Goal: Task Accomplishment & Management: Complete application form

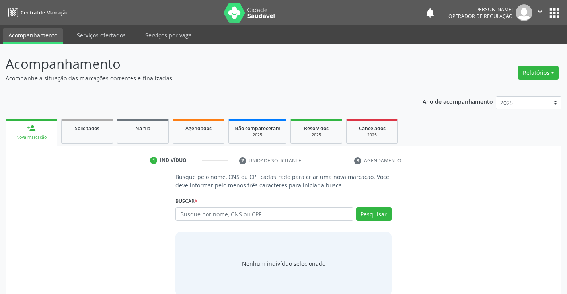
click at [258, 215] on input "text" at bounding box center [263, 214] width 177 height 14
type input "700003317997901"
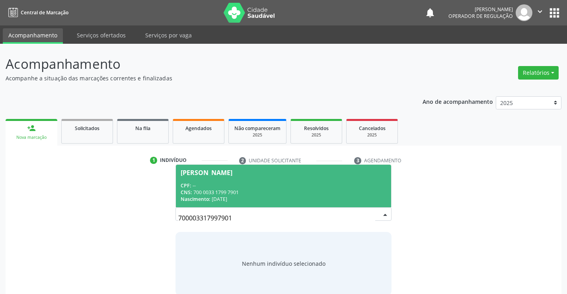
click at [257, 182] on div "CPF: --" at bounding box center [283, 185] width 205 height 7
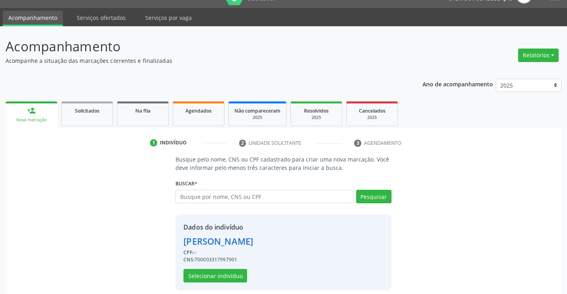
scroll to position [25, 0]
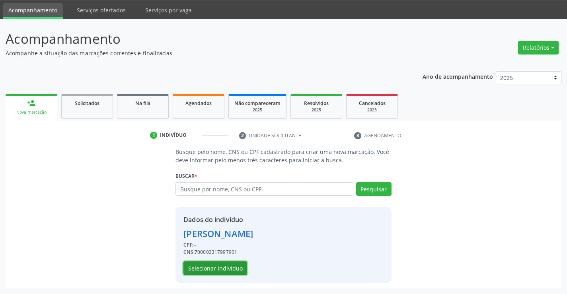
click at [210, 265] on button "Selecionar indivíduo" at bounding box center [215, 268] width 64 height 14
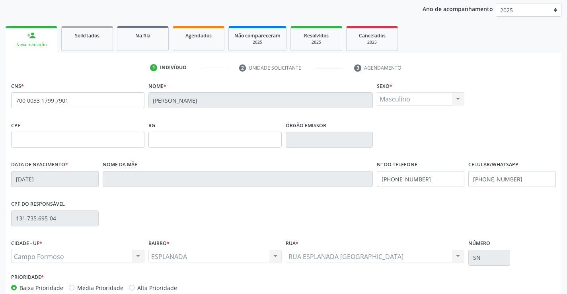
scroll to position [137, 0]
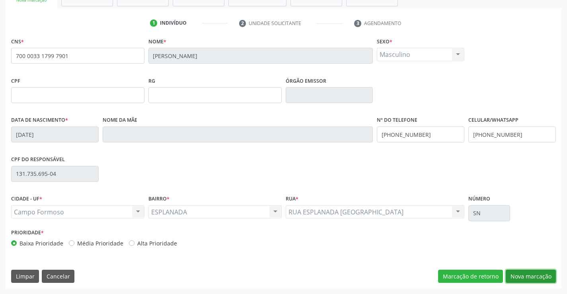
click at [528, 275] on button "Nova marcação" at bounding box center [531, 277] width 50 height 14
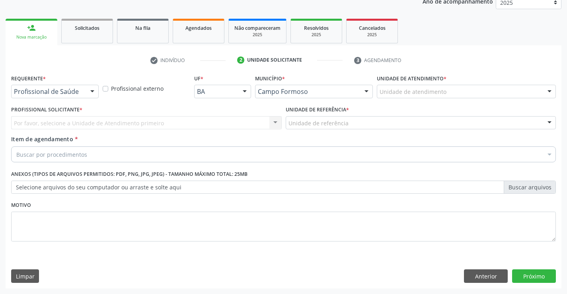
scroll to position [100, 0]
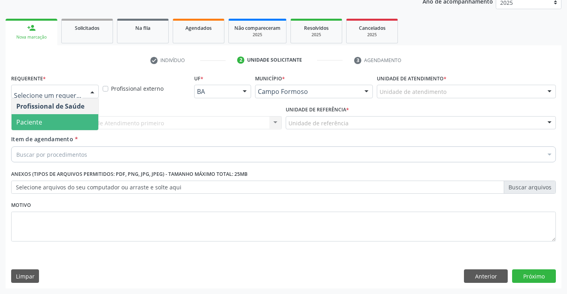
click at [39, 122] on span "Paciente" at bounding box center [29, 122] width 26 height 9
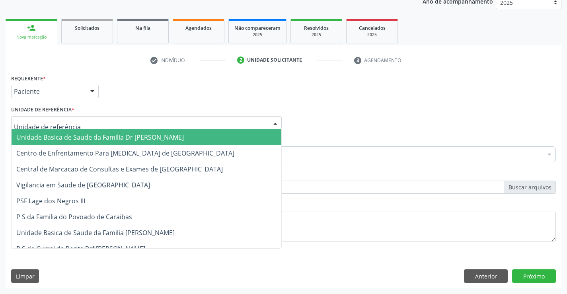
click at [89, 132] on span "Unidade Basica de Saude da Familia Dr [PERSON_NAME]" at bounding box center [147, 137] width 270 height 16
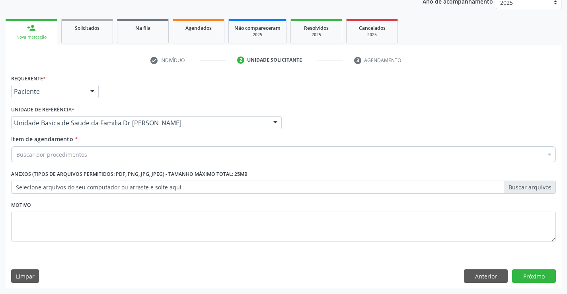
click at [111, 155] on div "Buscar por procedimentos" at bounding box center [283, 154] width 545 height 16
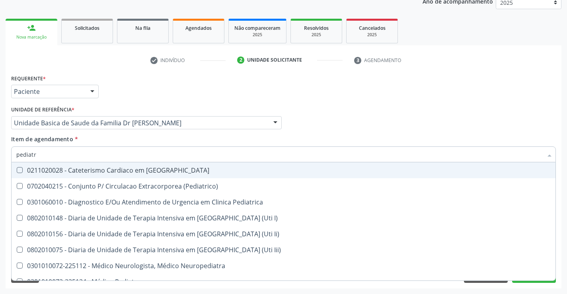
type input "pediatra"
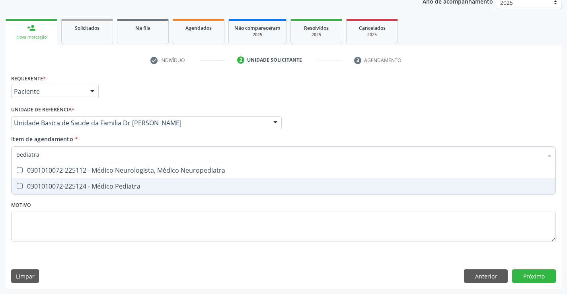
click at [129, 185] on div "0301010072-225124 - Médico Pediatra" at bounding box center [283, 186] width 534 height 6
checkbox Pediatra "true"
click at [533, 274] on div "Requerente * Paciente Profissional de Saúde Paciente Nenhum resultado encontrad…" at bounding box center [284, 180] width 556 height 216
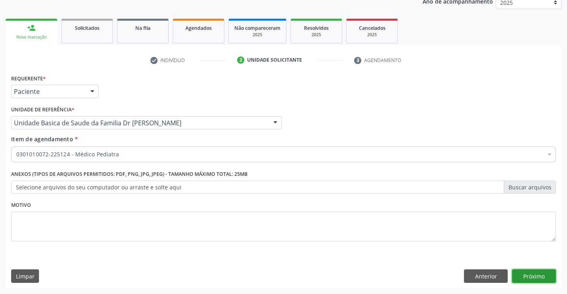
click at [533, 274] on button "Próximo" at bounding box center [534, 276] width 44 height 14
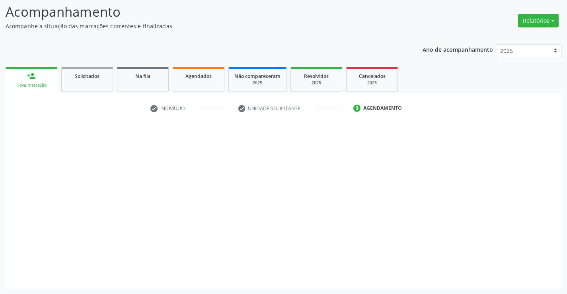
scroll to position [52, 0]
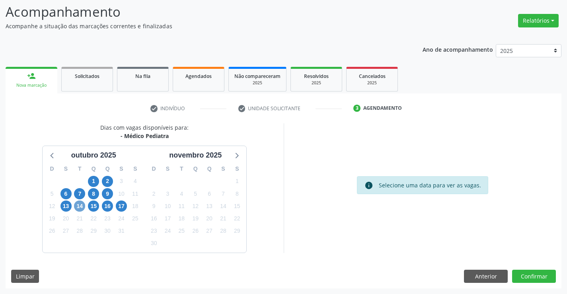
click at [80, 206] on span "14" at bounding box center [79, 206] width 11 height 11
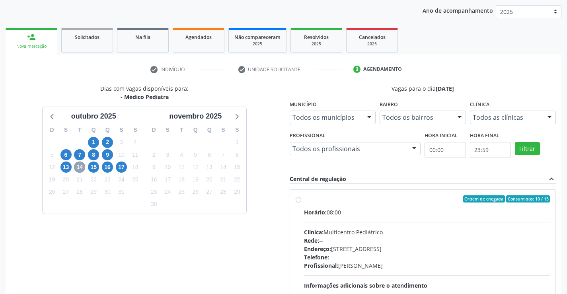
scroll to position [167, 0]
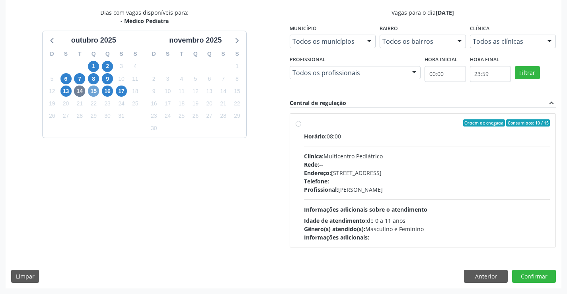
click at [95, 90] on span "15" at bounding box center [93, 91] width 11 height 11
click at [105, 90] on span "16" at bounding box center [107, 91] width 11 height 11
click at [124, 91] on span "17" at bounding box center [121, 91] width 11 height 11
click at [372, 127] on label "Ordem de chegada Consumidos: 10 / 15 Horário: 07:00 Clínica: Multicentro Pediát…" at bounding box center [427, 180] width 246 height 122
click at [301, 127] on input "Ordem de chegada Consumidos: 10 / 15 Horário: 07:00 Clínica: Multicentro Pediát…" at bounding box center [299, 122] width 6 height 7
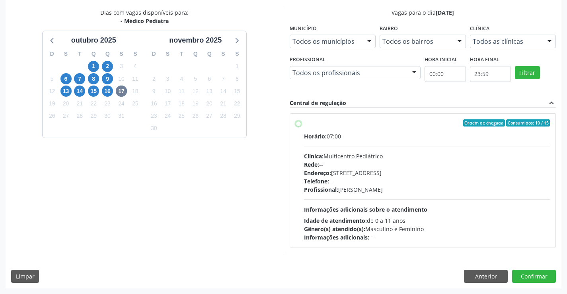
radio input "true"
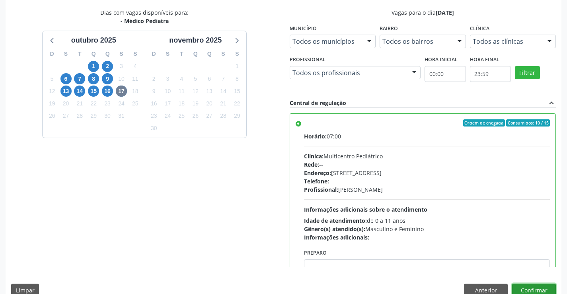
click at [534, 288] on button "Confirmar" at bounding box center [534, 291] width 44 height 14
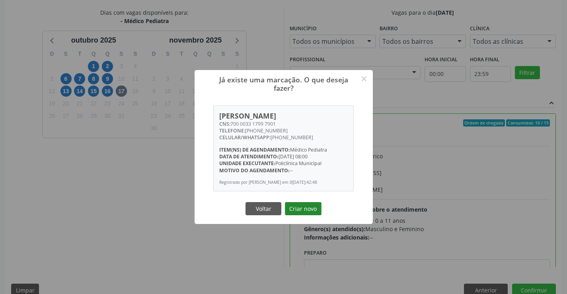
click at [304, 208] on button "Criar novo" at bounding box center [303, 209] width 37 height 14
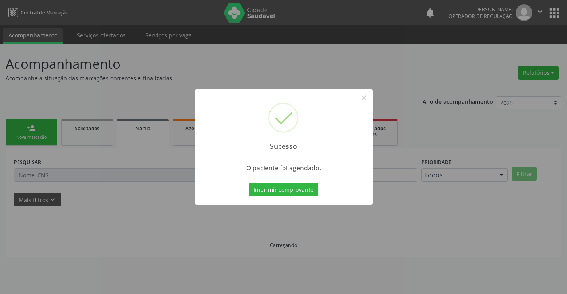
scroll to position [0, 0]
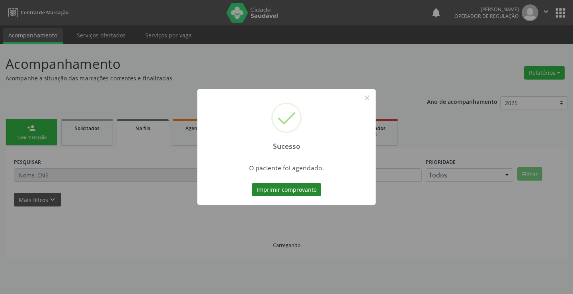
click at [299, 187] on button "Imprimir comprovante" at bounding box center [286, 190] width 69 height 14
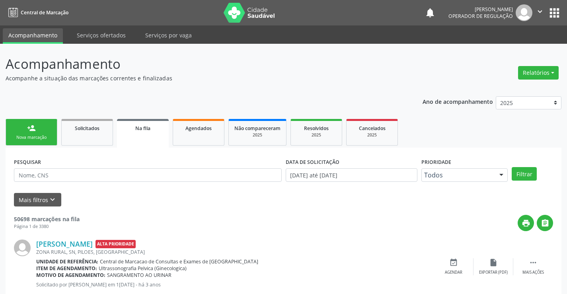
click at [52, 124] on link "person_add Nova marcação" at bounding box center [32, 132] width 52 height 27
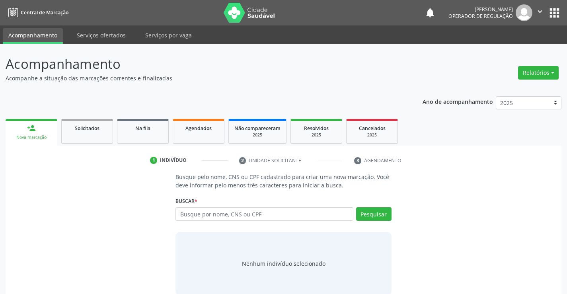
click at [538, 9] on icon "" at bounding box center [540, 11] width 9 height 9
click at [518, 50] on link "Sair" at bounding box center [519, 48] width 55 height 11
click at [235, 216] on input "text" at bounding box center [263, 214] width 177 height 14
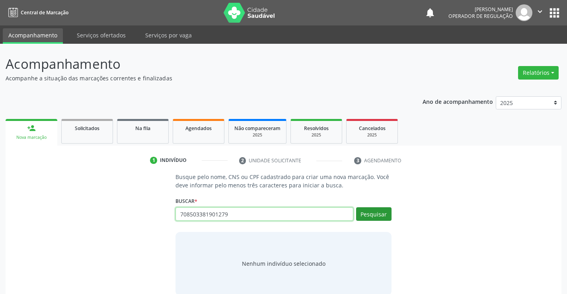
type input "708503381901279"
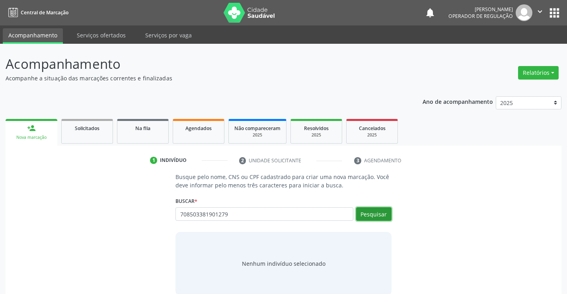
click at [372, 212] on button "Pesquisar" at bounding box center [373, 214] width 35 height 14
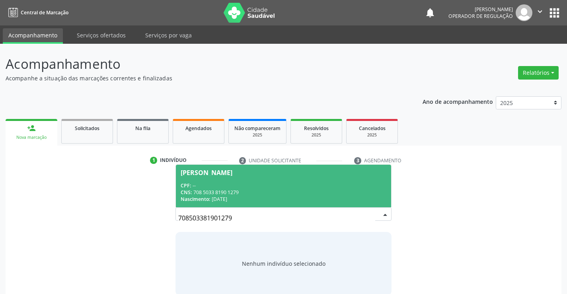
click at [288, 181] on span "Larissa Lima Brito da Silva CPF: -- CNS: 708 5033 8190 1279 Nascimento: 09/10/1…" at bounding box center [283, 186] width 215 height 43
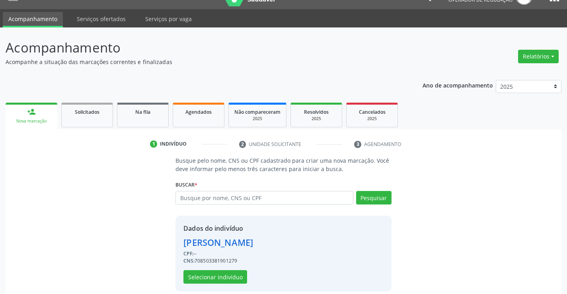
scroll to position [25, 0]
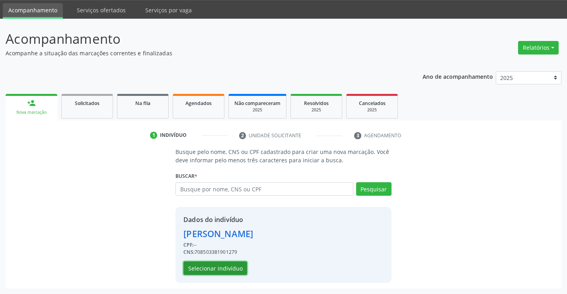
click at [213, 267] on button "Selecionar indivíduo" at bounding box center [215, 268] width 64 height 14
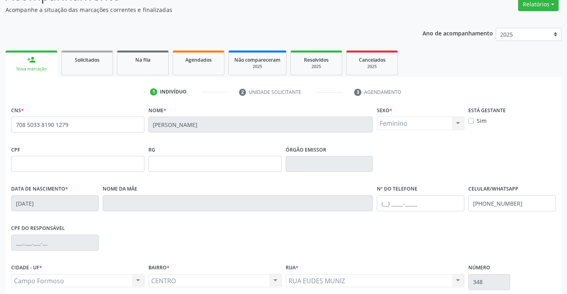
scroll to position [137, 0]
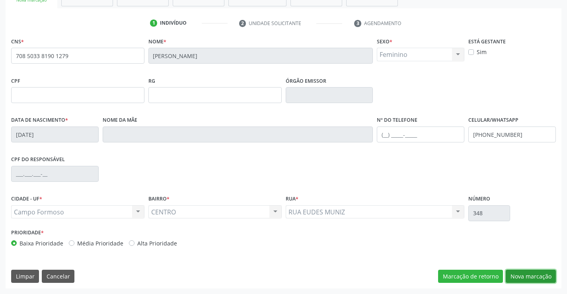
click at [522, 275] on button "Nova marcação" at bounding box center [531, 277] width 50 height 14
click at [0, 0] on button "Próximo" at bounding box center [0, 0] width 0 height 0
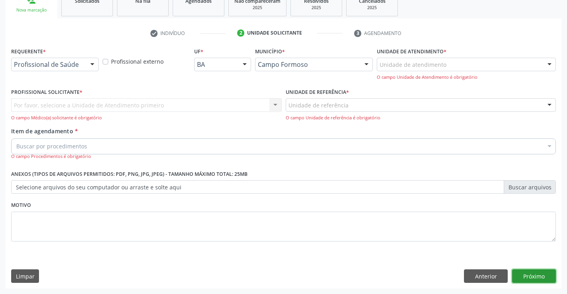
scroll to position [100, 0]
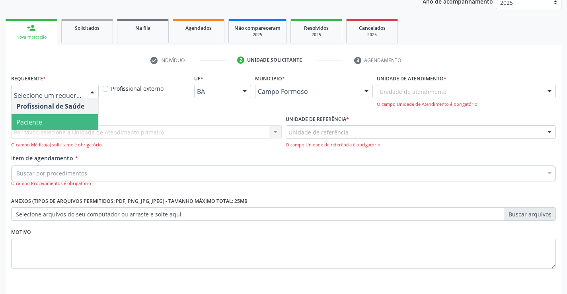
click at [47, 124] on span "Paciente" at bounding box center [55, 122] width 87 height 16
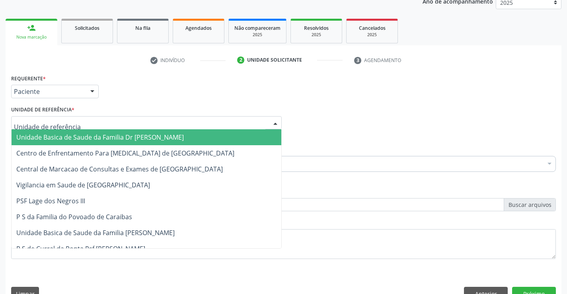
click at [64, 135] on span "Unidade Basica de Saude da Familia Dr [PERSON_NAME]" at bounding box center [99, 137] width 167 height 9
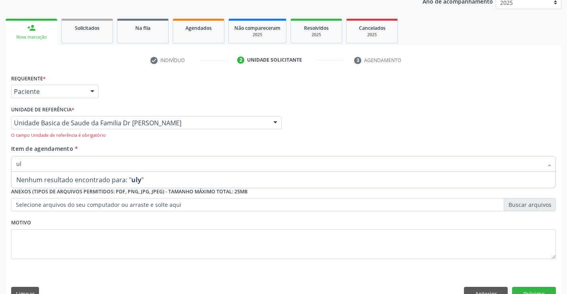
type input "u"
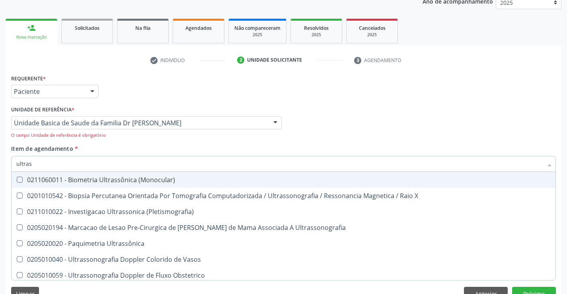
type input "ultrass"
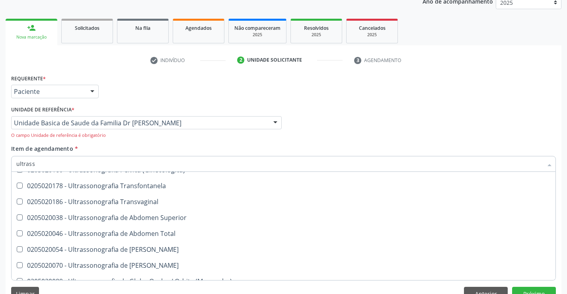
scroll to position [199, 0]
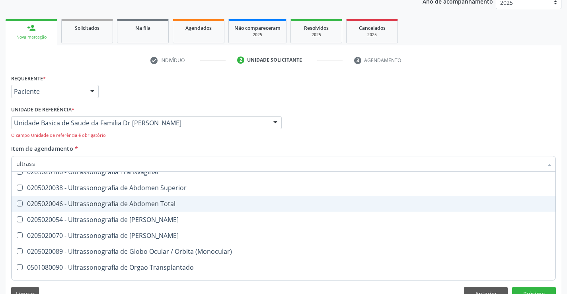
click at [207, 203] on div "0205020046 - Ultrassonografia de Abdomen Total" at bounding box center [283, 204] width 534 height 6
checkbox Total "true"
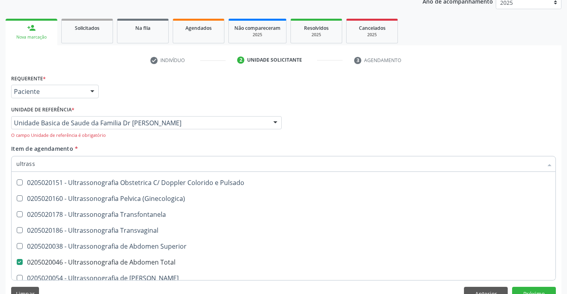
scroll to position [138, 0]
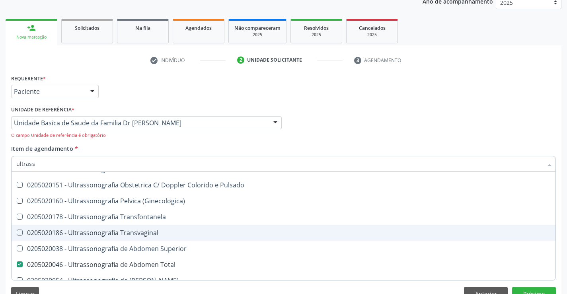
click at [172, 231] on div "0205020186 - Ultrassonografia Transvaginal" at bounding box center [283, 233] width 534 height 6
checkbox Transvaginal "true"
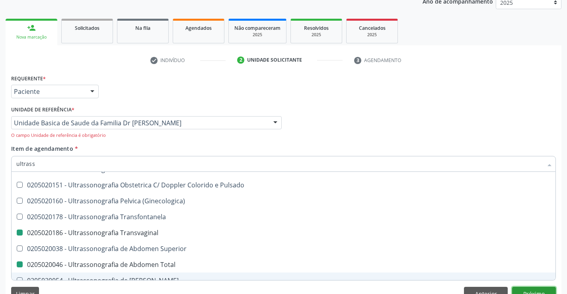
click at [531, 288] on button "Próximo" at bounding box center [534, 294] width 44 height 14
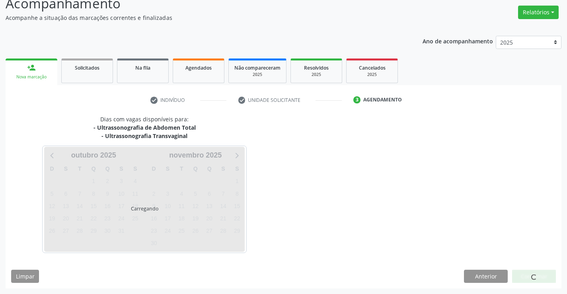
scroll to position [0, 0]
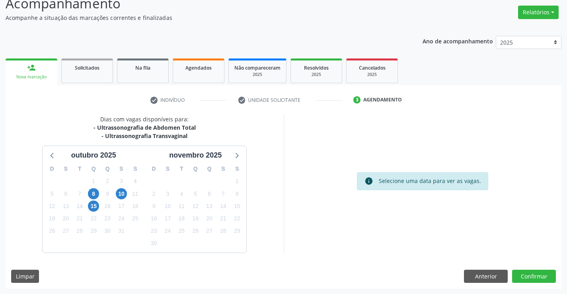
click at [531, 288] on div "Acompanhamento Acompanhe a situação das marcações correntes e finalizadas Relat…" at bounding box center [283, 138] width 567 height 311
click at [531, 277] on button "Confirmar" at bounding box center [534, 277] width 44 height 14
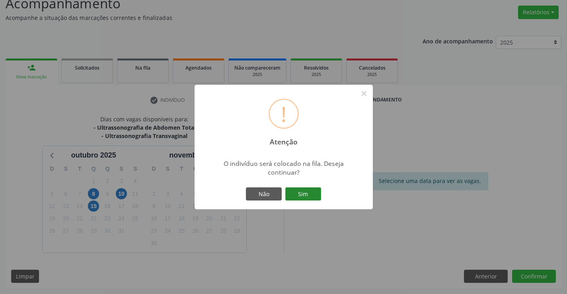
click at [304, 193] on button "Sim" at bounding box center [303, 194] width 36 height 14
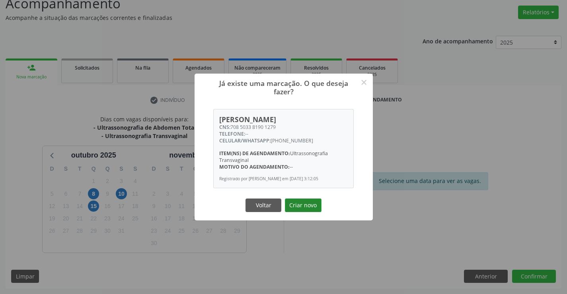
click at [302, 204] on button "Criar novo" at bounding box center [303, 206] width 37 height 14
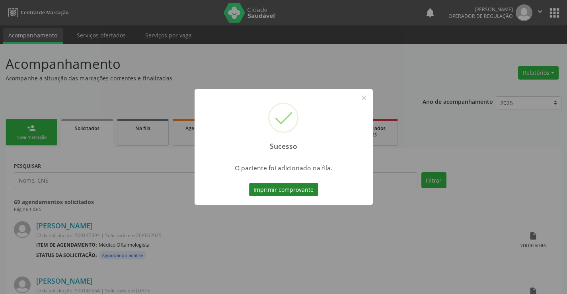
click at [290, 191] on button "Imprimir comprovante" at bounding box center [283, 190] width 69 height 14
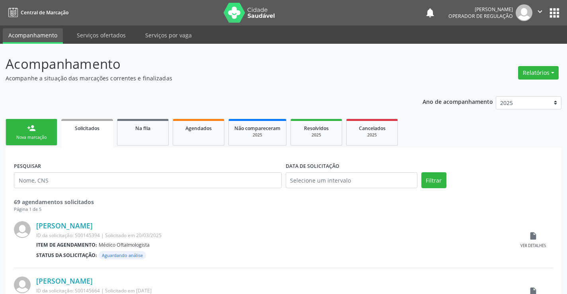
click at [33, 132] on link "person_add Nova marcação" at bounding box center [32, 132] width 52 height 27
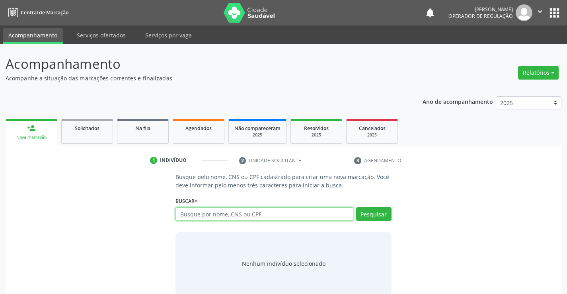
click at [263, 214] on input "text" at bounding box center [263, 214] width 177 height 14
click at [259, 214] on input "text" at bounding box center [263, 214] width 177 height 14
type input "705007246778050"
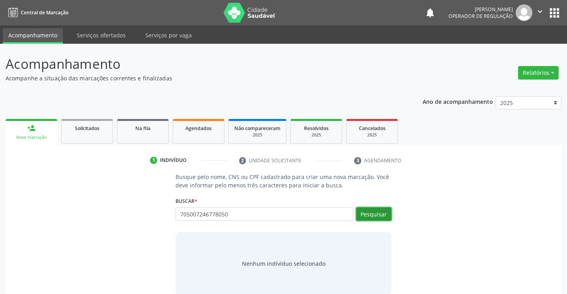
click at [371, 212] on button "Pesquisar" at bounding box center [373, 214] width 35 height 14
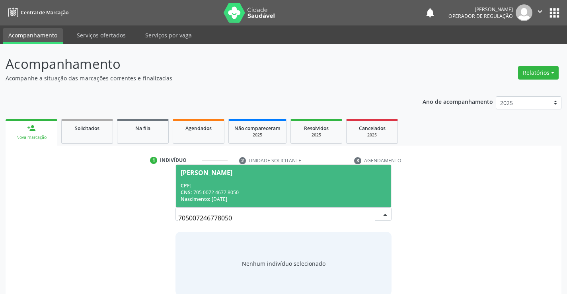
click at [255, 181] on span "Maria Julia Almeida dos Santos CPF: -- CNS: 705 0072 4677 8050 Nascimento: 24/0…" at bounding box center [283, 186] width 215 height 43
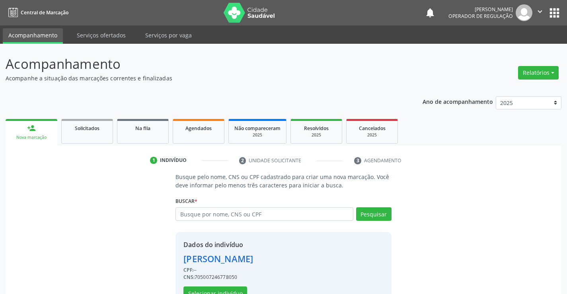
scroll to position [25, 0]
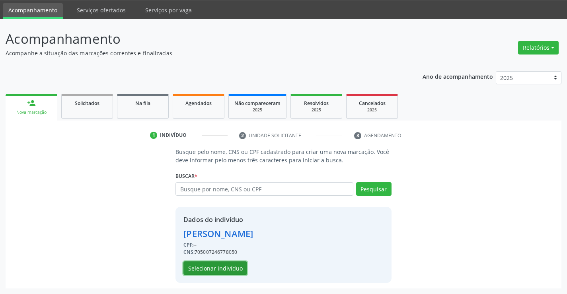
click at [220, 269] on button "Selecionar indivíduo" at bounding box center [215, 268] width 64 height 14
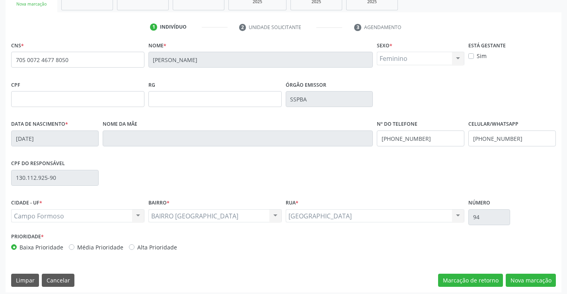
scroll to position [137, 0]
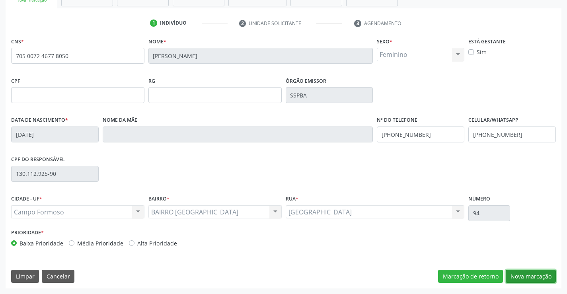
click at [534, 277] on button "Nova marcação" at bounding box center [531, 277] width 50 height 14
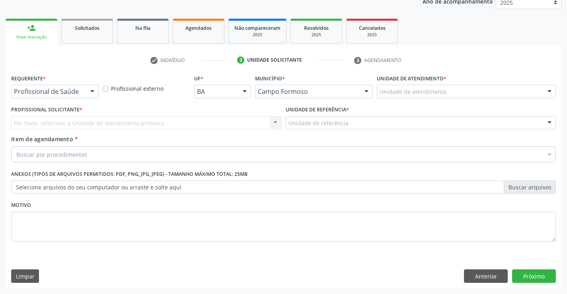
scroll to position [100, 0]
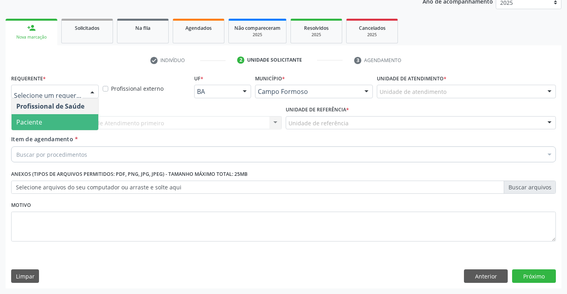
click at [40, 118] on span "Paciente" at bounding box center [29, 122] width 26 height 9
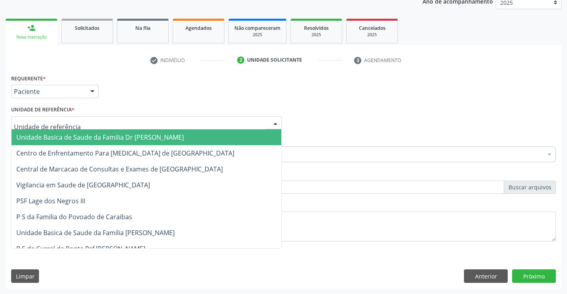
click at [40, 117] on div at bounding box center [146, 123] width 271 height 14
click at [95, 137] on span "Unidade Basica de Saude da Familia Dr [PERSON_NAME]" at bounding box center [99, 137] width 167 height 9
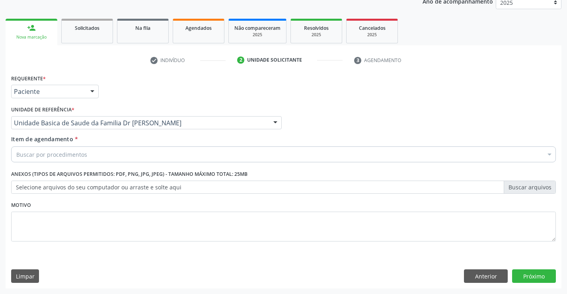
click at [94, 156] on div "Buscar por procedimentos" at bounding box center [283, 154] width 545 height 16
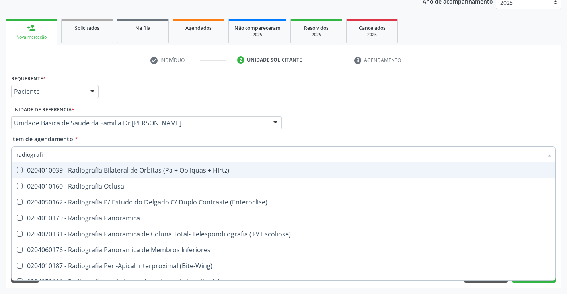
type input "radiografia"
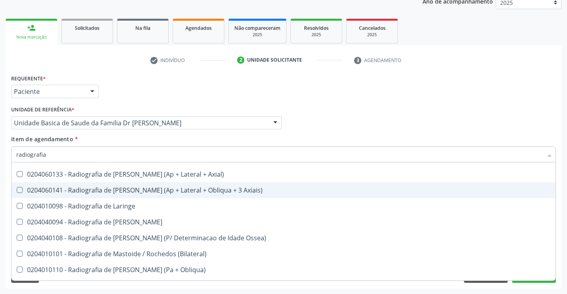
scroll to position [756, 0]
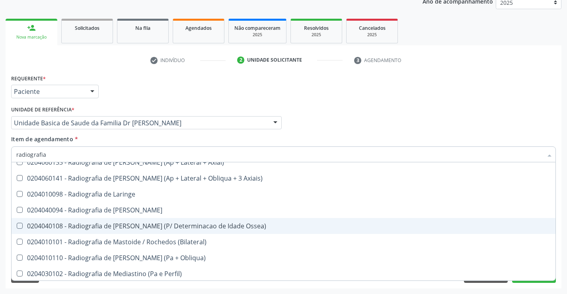
click at [142, 225] on div "0204040108 - Radiografia de [PERSON_NAME] (P/ Determinacao de Idade Ossea)" at bounding box center [283, 226] width 534 height 6
checkbox Ossea\) "true"
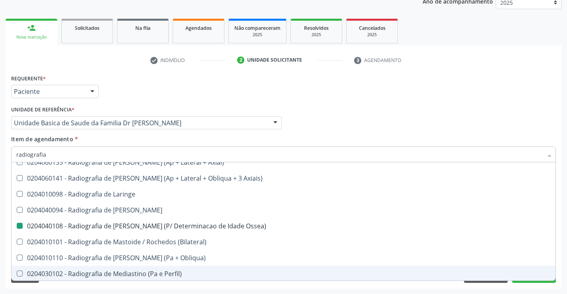
click at [564, 257] on div "Acompanhamento Acompanhe a situação das marcações correntes e finalizadas Relat…" at bounding box center [283, 119] width 567 height 351
checkbox Oclusal "true"
checkbox Ossea\) "false"
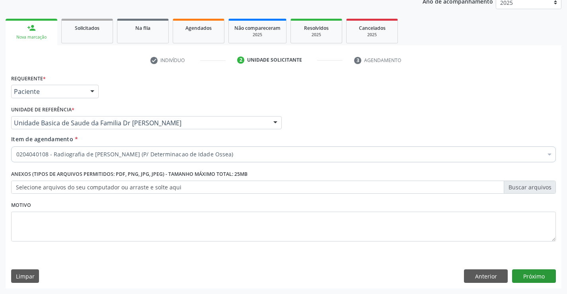
scroll to position [0, 0]
click at [536, 275] on button "Próximo" at bounding box center [534, 276] width 44 height 14
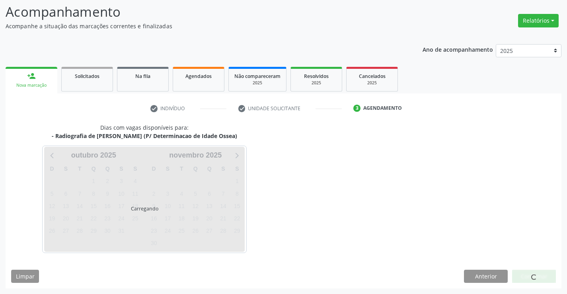
scroll to position [76, 0]
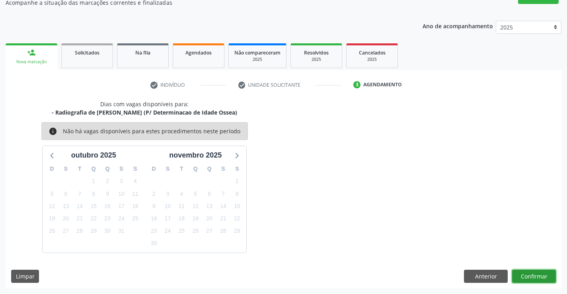
click at [532, 275] on button "Confirmar" at bounding box center [534, 277] width 44 height 14
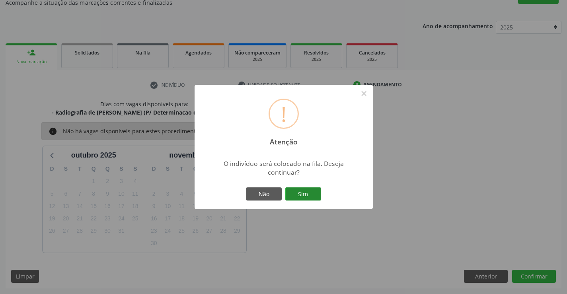
click at [304, 191] on button "Sim" at bounding box center [303, 194] width 36 height 14
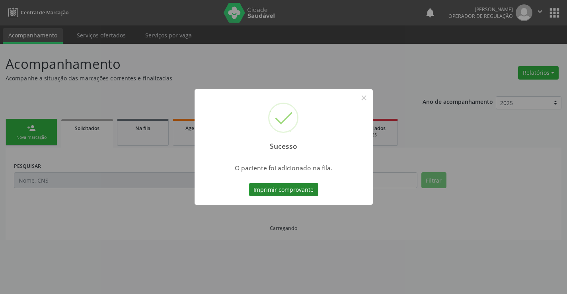
scroll to position [0, 0]
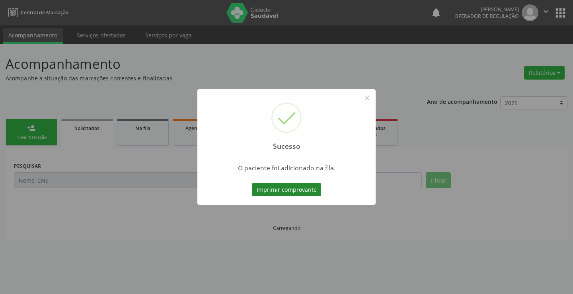
click at [289, 188] on button "Imprimir comprovante" at bounding box center [286, 190] width 69 height 14
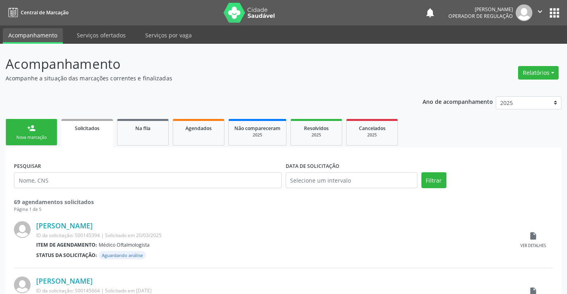
click at [40, 131] on link "person_add Nova marcação" at bounding box center [32, 132] width 52 height 27
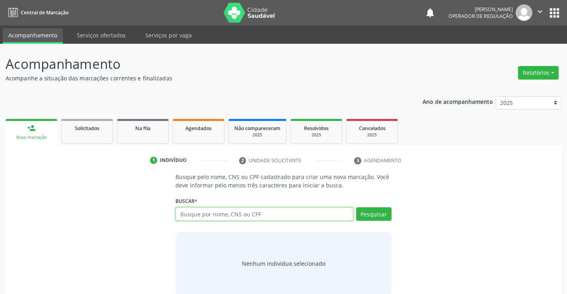
click at [250, 216] on input "text" at bounding box center [263, 214] width 177 height 14
click at [262, 216] on input "text" at bounding box center [263, 214] width 177 height 14
type input "707600225804197"
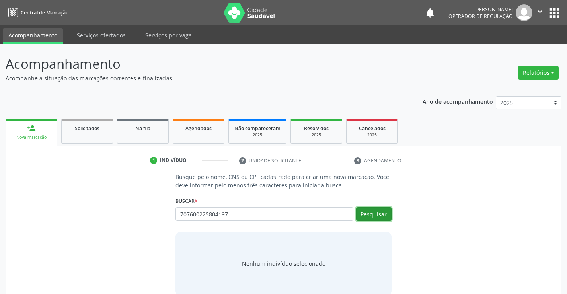
click at [372, 212] on button "Pesquisar" at bounding box center [373, 214] width 35 height 14
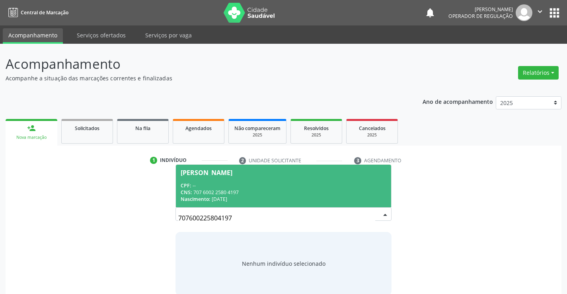
click at [236, 181] on span "Marinalva Ferreira da Silva CPF: -- CNS: 707 6002 2580 4197 Nascimento: 29/10/1…" at bounding box center [283, 186] width 215 height 43
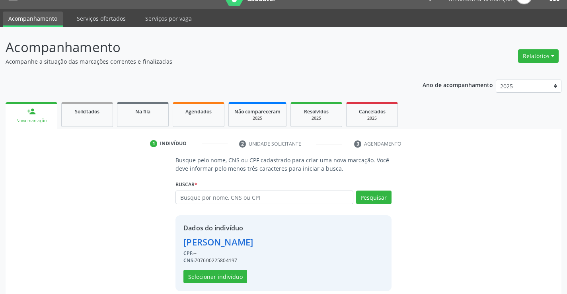
scroll to position [25, 0]
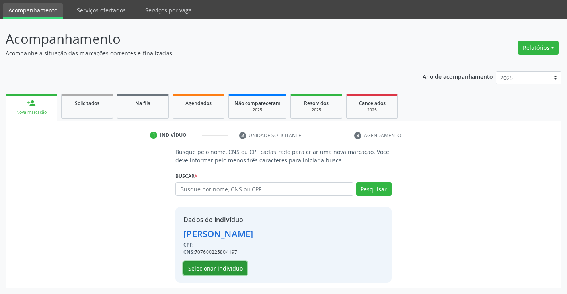
click at [228, 266] on button "Selecionar indivíduo" at bounding box center [215, 268] width 64 height 14
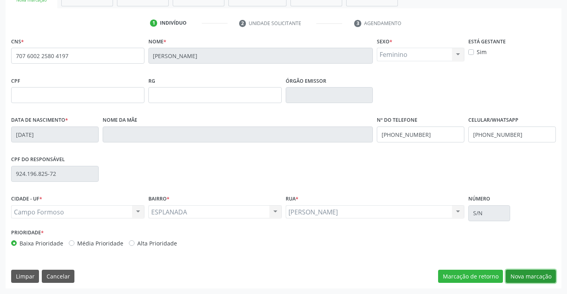
click at [528, 277] on button "Nova marcação" at bounding box center [531, 277] width 50 height 14
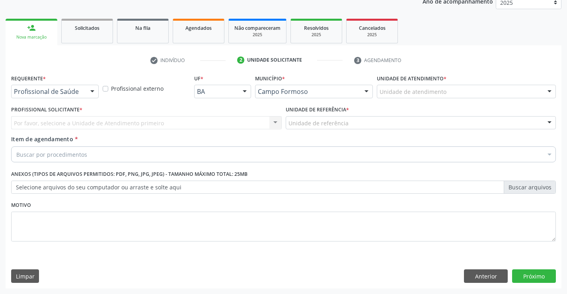
scroll to position [100, 0]
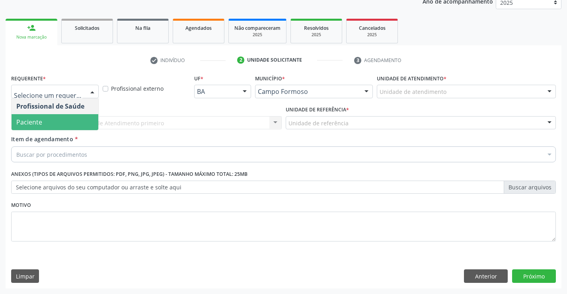
click at [53, 118] on span "Paciente" at bounding box center [55, 122] width 87 height 16
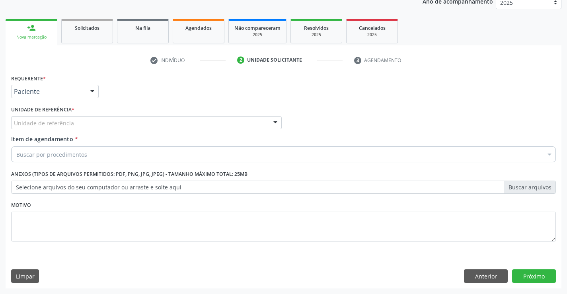
click at [53, 118] on div "Unidade de referência" at bounding box center [146, 123] width 271 height 14
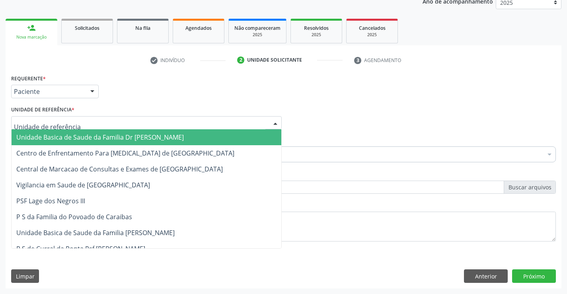
click at [123, 138] on span "Unidade Basica de Saude da Familia Dr [PERSON_NAME]" at bounding box center [99, 137] width 167 height 9
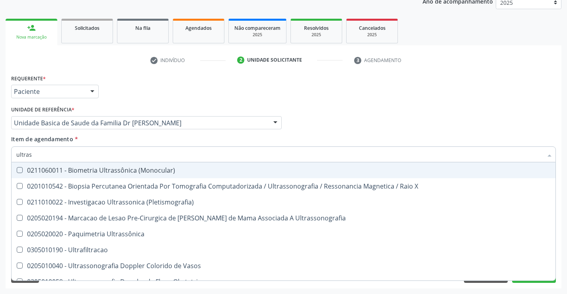
type input "ultrass"
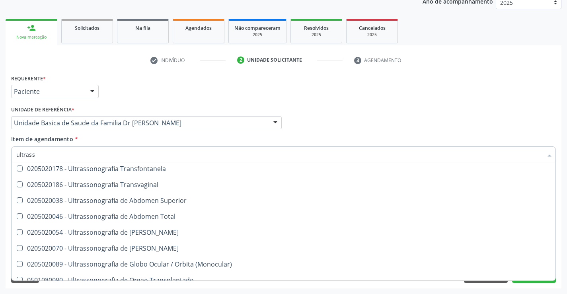
scroll to position [168, 0]
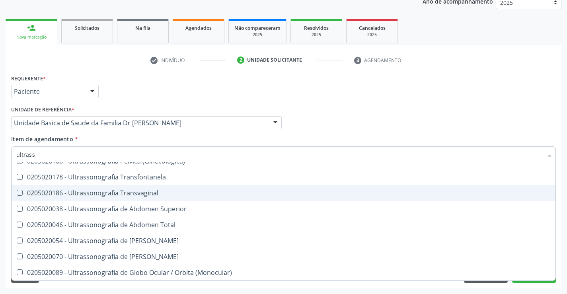
click at [162, 196] on div "0205020186 - Ultrassonografia Transvaginal" at bounding box center [283, 193] width 534 height 6
checkbox Transvaginal "true"
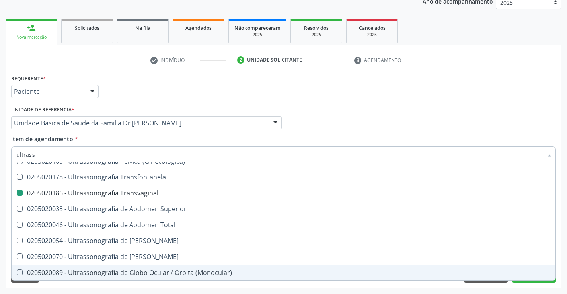
click at [561, 260] on div "Requerente * Paciente Profissional de Saúde Paciente Nenhum resultado encontrad…" at bounding box center [284, 180] width 556 height 216
checkbox X "true"
checkbox Transvaginal "false"
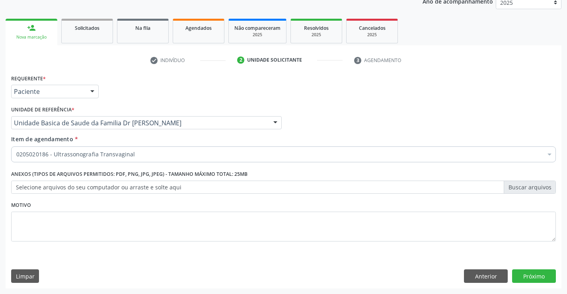
scroll to position [0, 0]
click at [537, 276] on button "Próximo" at bounding box center [534, 276] width 44 height 14
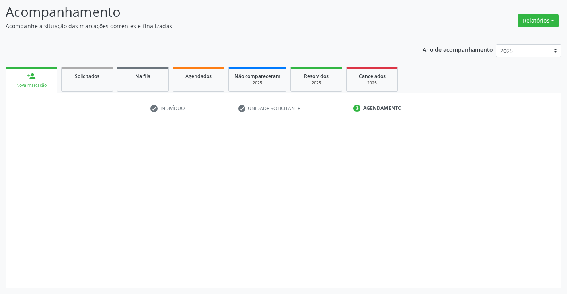
scroll to position [52, 0]
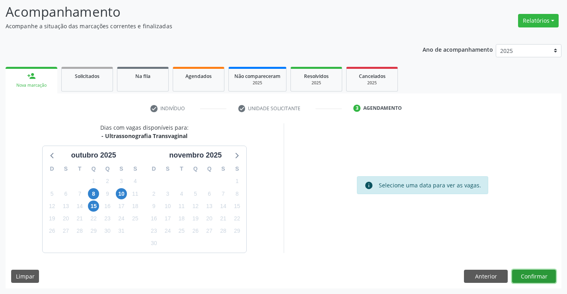
click at [532, 273] on button "Confirmar" at bounding box center [534, 277] width 44 height 14
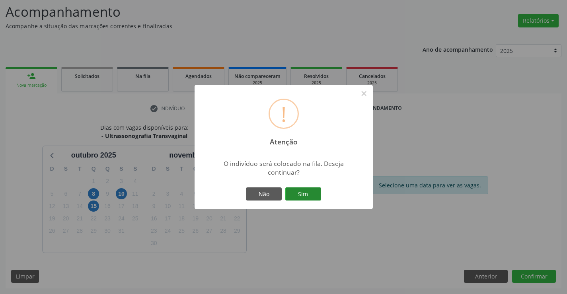
click at [316, 193] on button "Sim" at bounding box center [303, 194] width 36 height 14
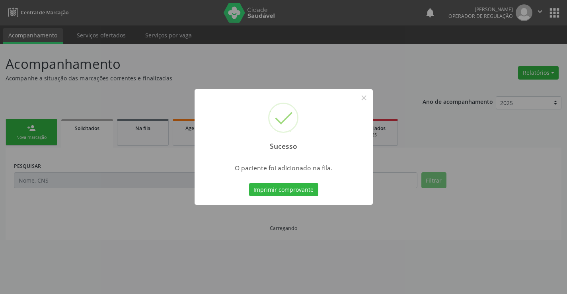
scroll to position [0, 0]
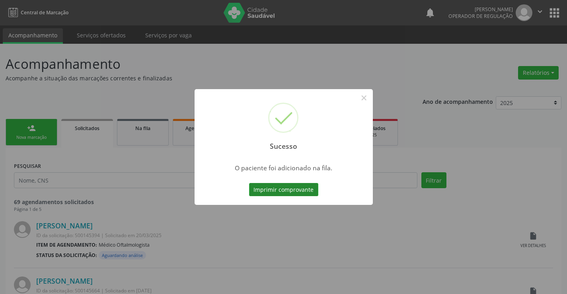
click at [284, 188] on button "Imprimir comprovante" at bounding box center [283, 190] width 69 height 14
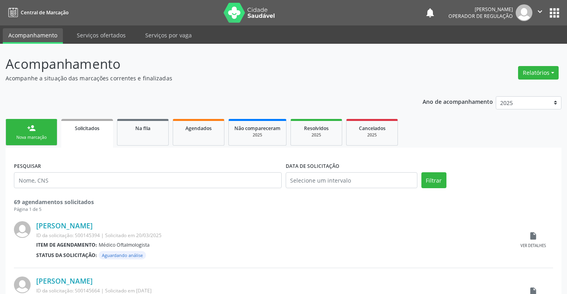
click at [31, 129] on div "person_add" at bounding box center [31, 128] width 9 height 9
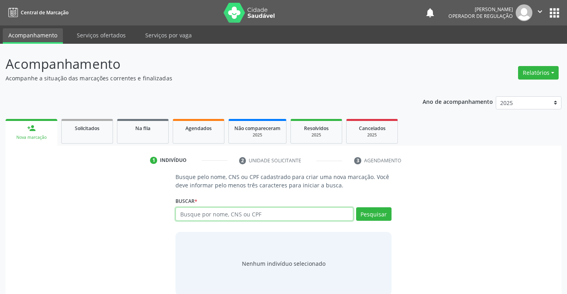
click at [273, 215] on input "text" at bounding box center [263, 214] width 177 height 14
type input "700008266887106"
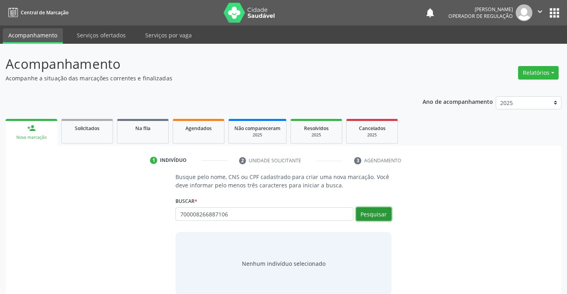
click at [376, 215] on button "Pesquisar" at bounding box center [373, 214] width 35 height 14
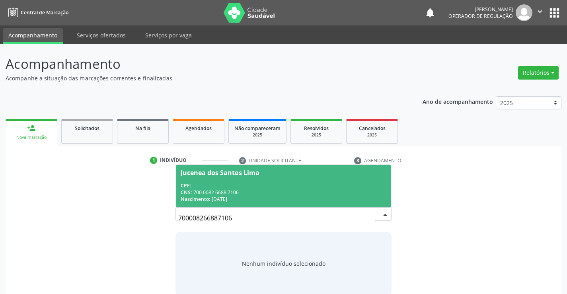
click at [240, 182] on div "CPF: --" at bounding box center [283, 185] width 205 height 7
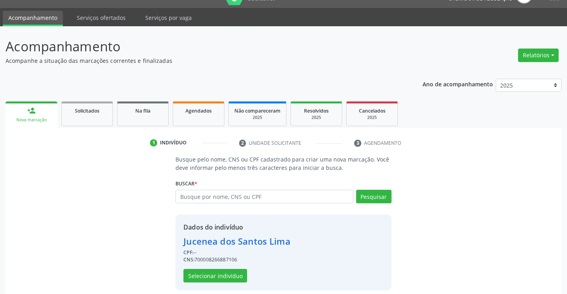
scroll to position [25, 0]
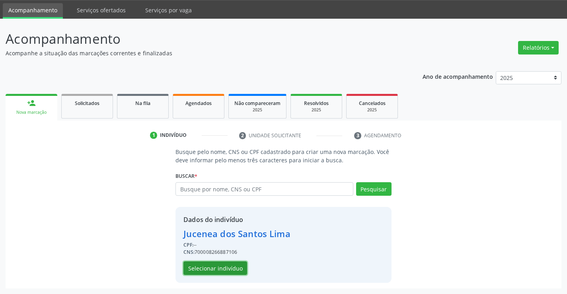
click at [198, 265] on button "Selecionar indivíduo" at bounding box center [215, 268] width 64 height 14
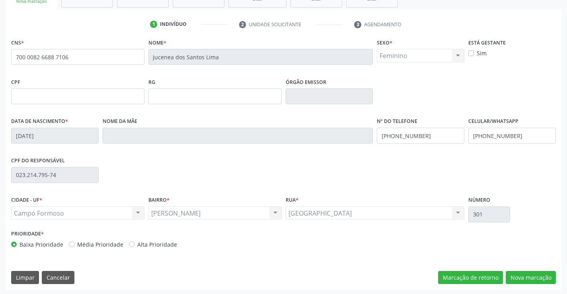
scroll to position [137, 0]
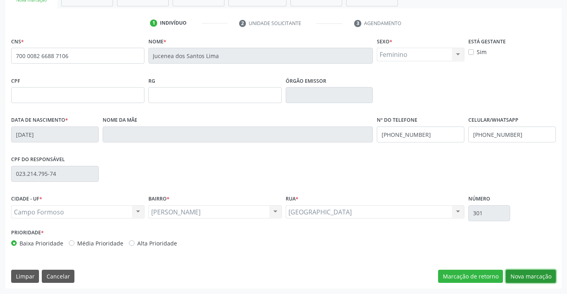
click at [528, 275] on button "Nova marcação" at bounding box center [531, 277] width 50 height 14
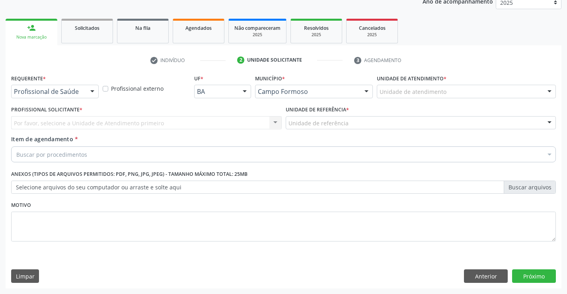
scroll to position [100, 0]
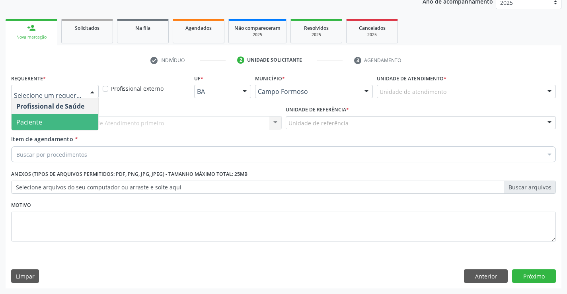
click at [31, 120] on span "Paciente" at bounding box center [29, 122] width 26 height 9
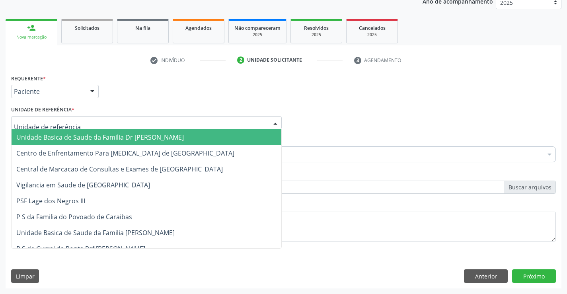
click at [87, 136] on span "Unidade Basica de Saude da Familia Dr [PERSON_NAME]" at bounding box center [99, 137] width 167 height 9
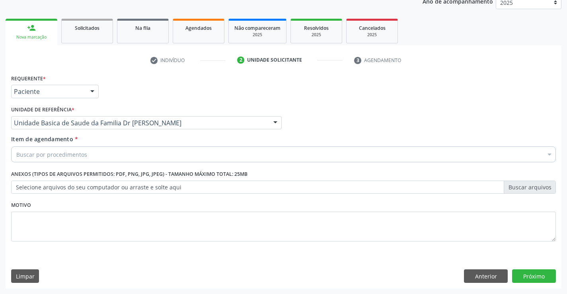
click at [94, 157] on div "Buscar por procedimentos" at bounding box center [283, 154] width 545 height 16
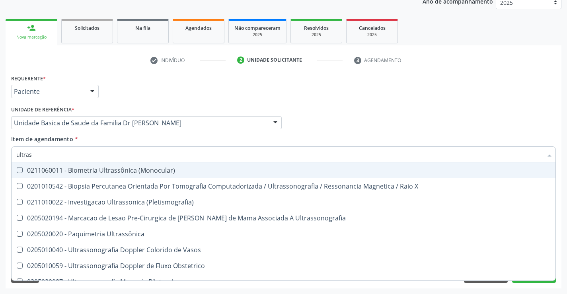
type input "ultrass"
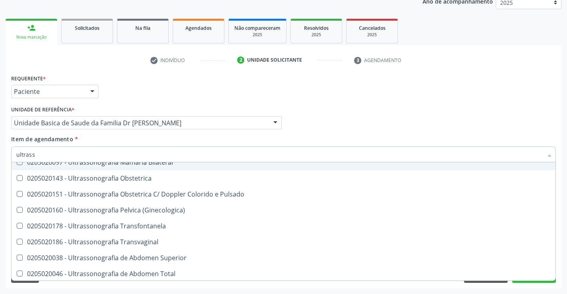
scroll to position [159, 0]
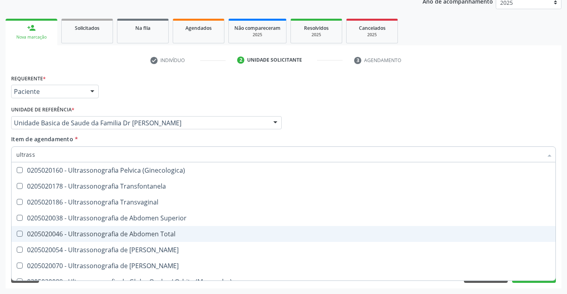
click at [189, 233] on div "0205020046 - Ultrassonografia de Abdomen Total" at bounding box center [283, 234] width 534 height 6
checkbox Total "true"
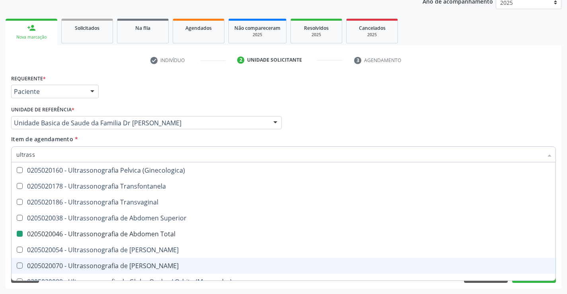
click at [563, 256] on div "Acompanhamento Acompanhe a situação das marcações correntes e finalizadas Relat…" at bounding box center [283, 119] width 567 height 351
checkbox X "true"
checkbox Total "false"
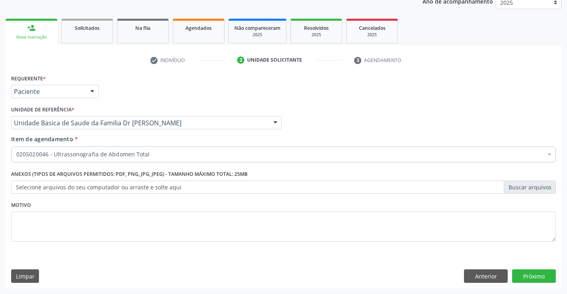
scroll to position [0, 0]
click at [532, 276] on button "Próximo" at bounding box center [534, 276] width 44 height 14
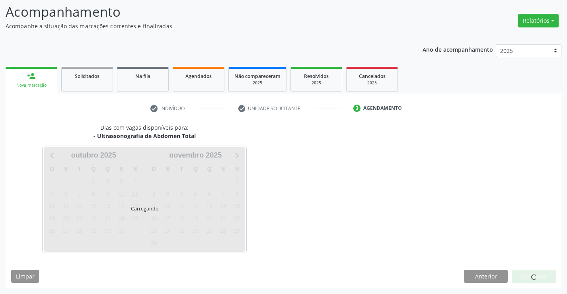
scroll to position [52, 0]
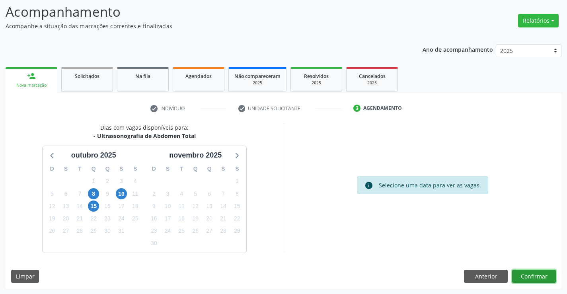
click at [532, 276] on button "Confirmar" at bounding box center [534, 277] width 44 height 14
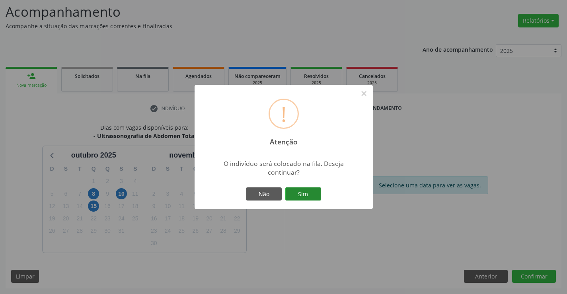
click at [298, 192] on button "Sim" at bounding box center [303, 194] width 36 height 14
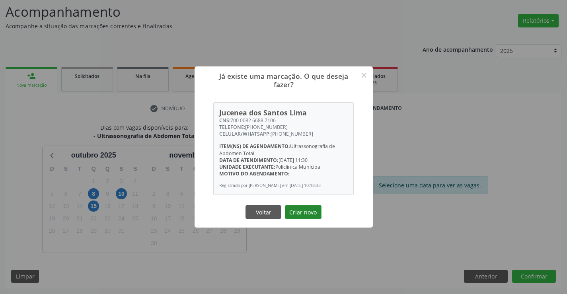
click at [298, 212] on button "Criar novo" at bounding box center [303, 212] width 37 height 14
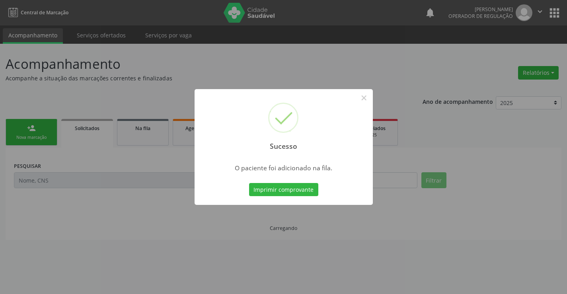
scroll to position [0, 0]
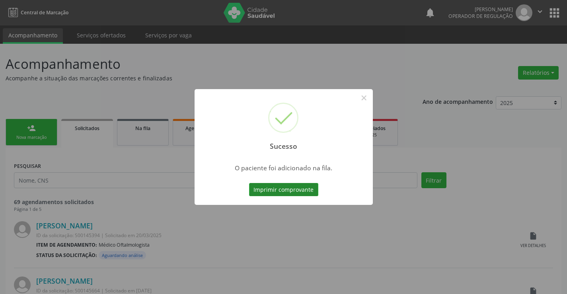
click at [298, 190] on button "Imprimir comprovante" at bounding box center [283, 190] width 69 height 14
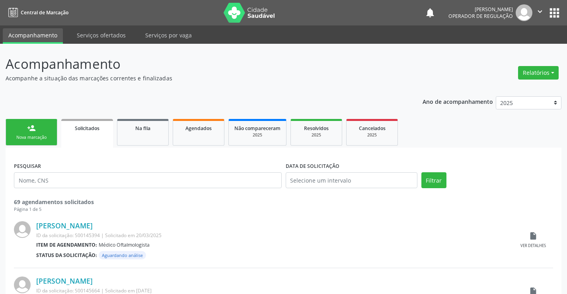
click at [43, 134] on link "person_add Nova marcação" at bounding box center [32, 132] width 52 height 27
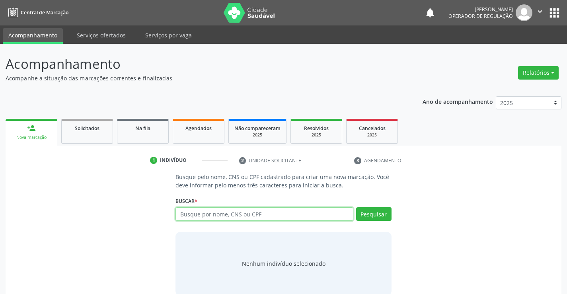
click at [293, 216] on input "text" at bounding box center [263, 214] width 177 height 14
type input "700802986942889"
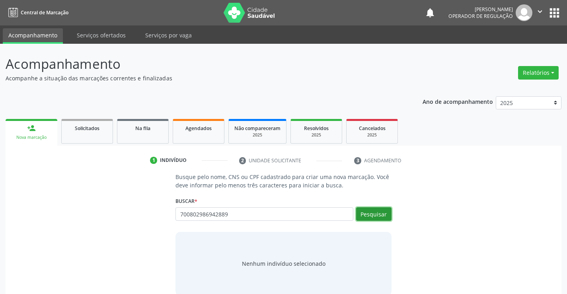
click at [375, 216] on button "Pesquisar" at bounding box center [373, 214] width 35 height 14
type input "700802986942889"
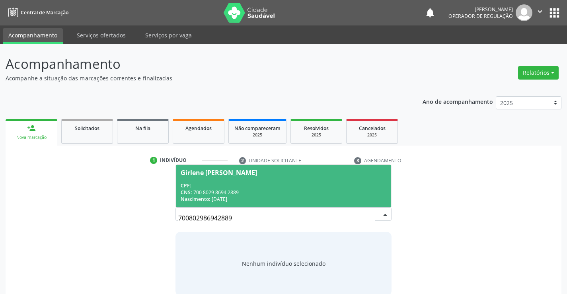
click at [222, 185] on div "CPF: --" at bounding box center [283, 185] width 205 height 7
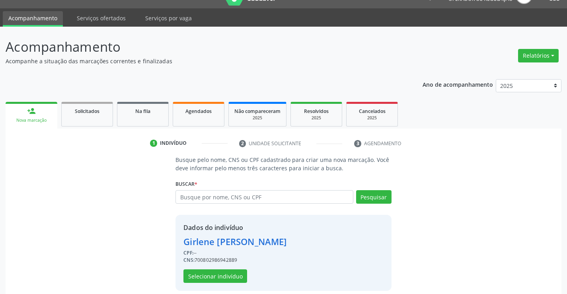
scroll to position [25, 0]
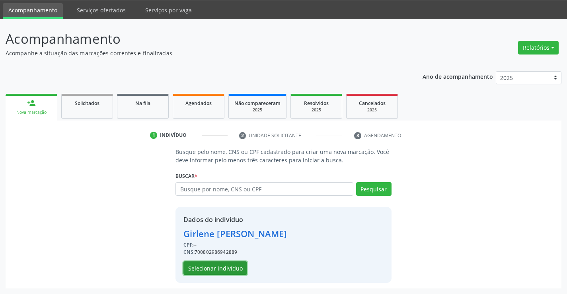
click at [215, 269] on button "Selecionar indivíduo" at bounding box center [215, 268] width 64 height 14
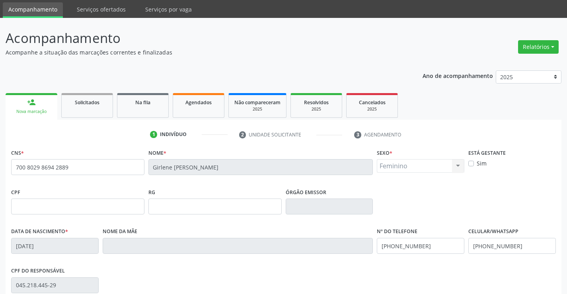
scroll to position [137, 0]
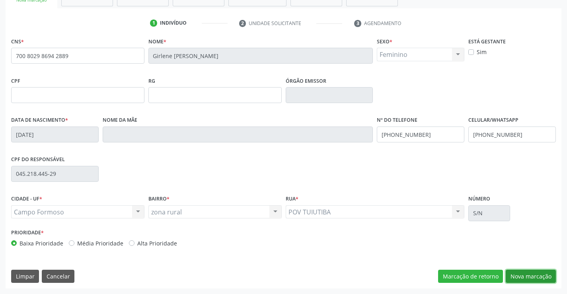
click at [529, 275] on button "Nova marcação" at bounding box center [531, 277] width 50 height 14
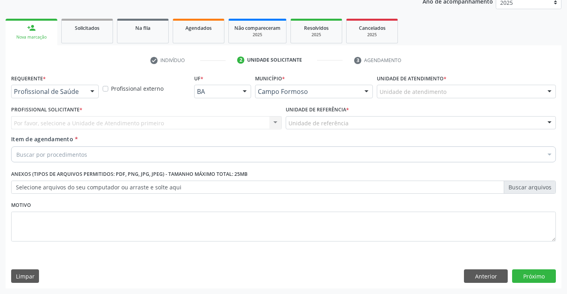
scroll to position [100, 0]
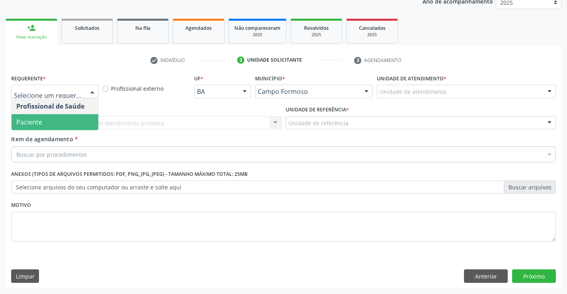
click at [40, 123] on span "Paciente" at bounding box center [29, 122] width 26 height 9
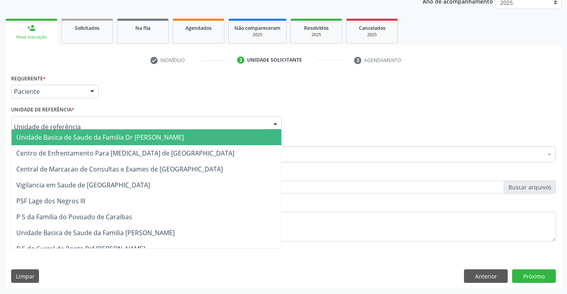
click at [60, 136] on span "Unidade Basica de Saude da Familia Dr [PERSON_NAME]" at bounding box center [99, 137] width 167 height 9
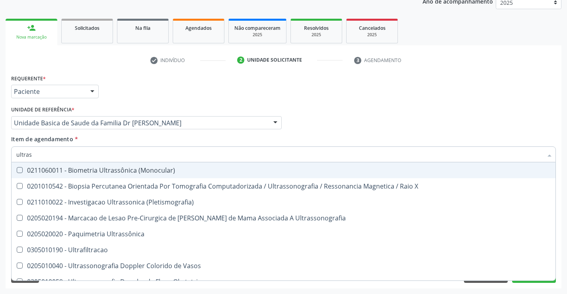
type input "ultrass"
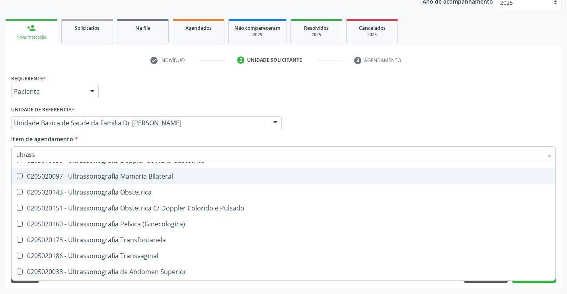
scroll to position [119, 0]
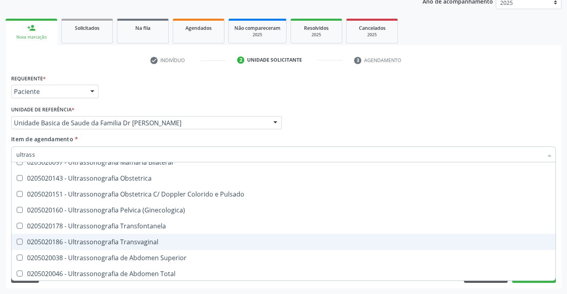
click at [177, 241] on div "0205020186 - Ultrassonografia Transvaginal" at bounding box center [283, 242] width 534 height 6
checkbox Transvaginal "true"
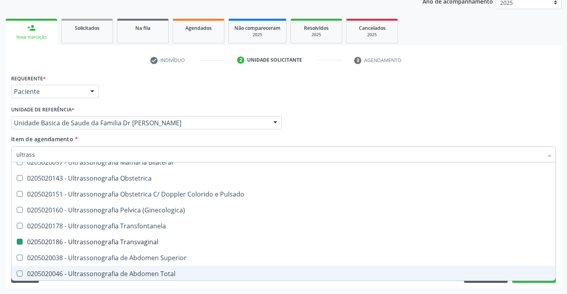
click at [561, 263] on div "Requerente * Paciente Profissional de Saúde Paciente Nenhum resultado encontrad…" at bounding box center [284, 180] width 556 height 216
checkbox X "true"
checkbox Transvaginal "false"
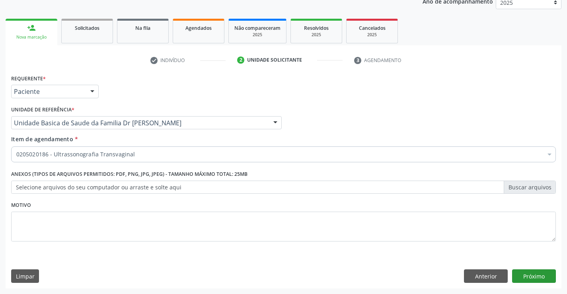
scroll to position [0, 0]
click at [538, 275] on button "Próximo" at bounding box center [534, 276] width 44 height 14
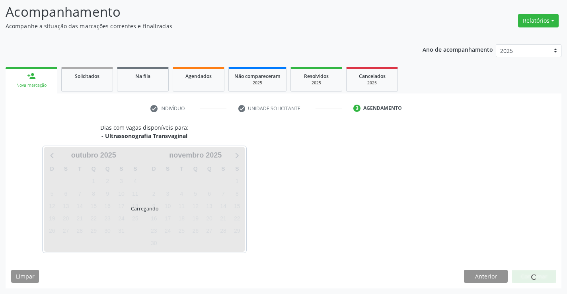
scroll to position [52, 0]
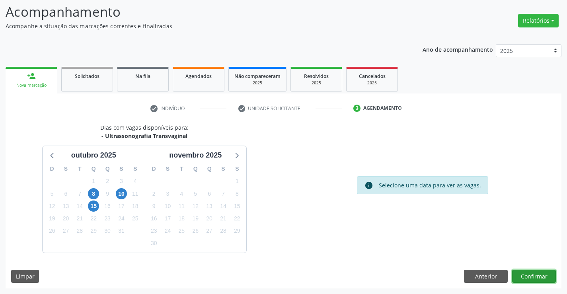
click at [538, 275] on button "Confirmar" at bounding box center [534, 277] width 44 height 14
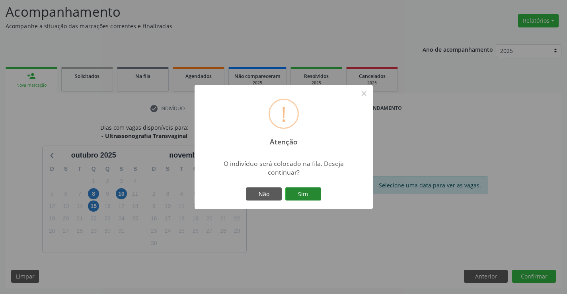
click at [302, 192] on button "Sim" at bounding box center [303, 194] width 36 height 14
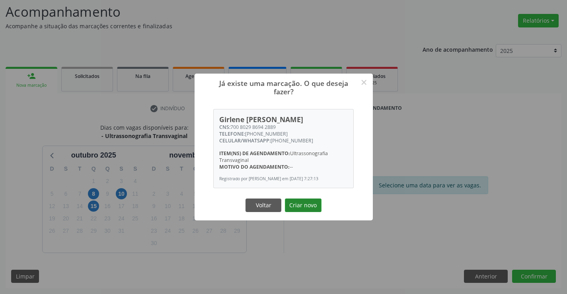
click at [306, 207] on button "Criar novo" at bounding box center [303, 206] width 37 height 14
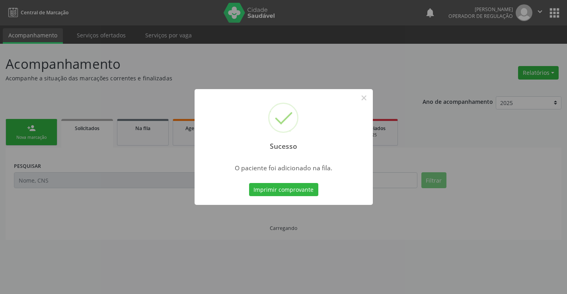
scroll to position [0, 0]
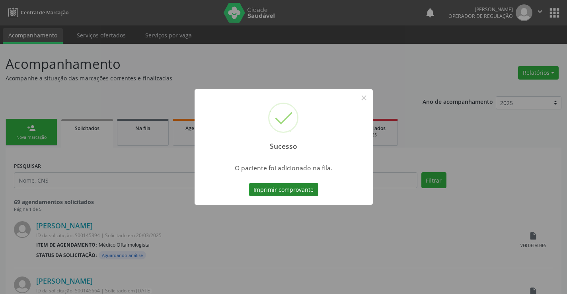
click at [294, 189] on button "Imprimir comprovante" at bounding box center [283, 190] width 69 height 14
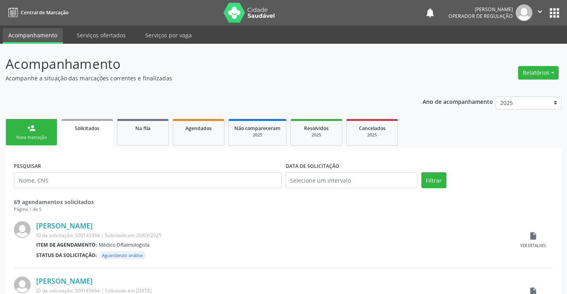
click at [45, 132] on link "person_add Nova marcação" at bounding box center [32, 132] width 52 height 27
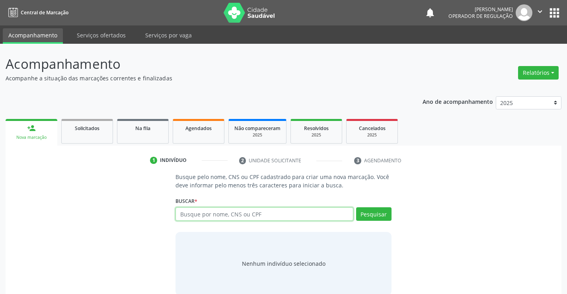
click at [251, 218] on input "text" at bounding box center [263, 214] width 177 height 14
click at [235, 217] on input "text" at bounding box center [263, 214] width 177 height 14
click at [263, 214] on input "text" at bounding box center [263, 214] width 177 height 14
type input "701105355922580"
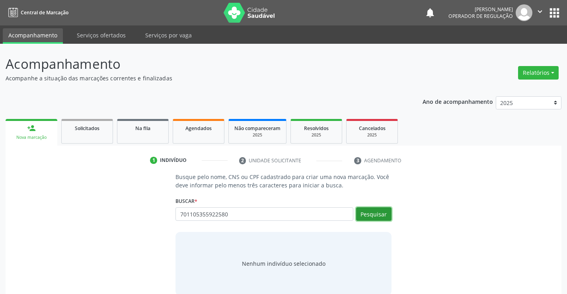
click at [374, 213] on button "Pesquisar" at bounding box center [373, 214] width 35 height 14
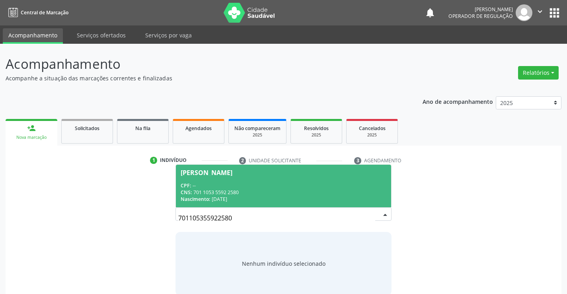
click at [235, 183] on div "CPF: --" at bounding box center [283, 185] width 205 height 7
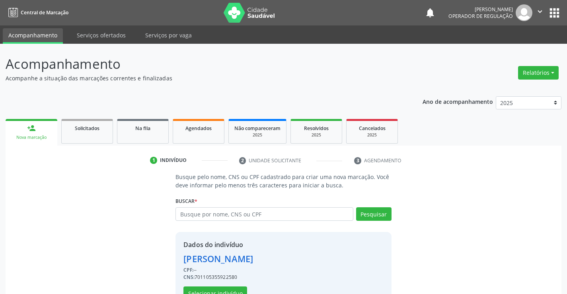
scroll to position [25, 0]
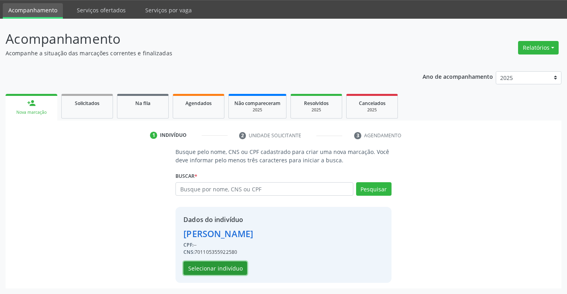
click at [208, 267] on button "Selecionar indivíduo" at bounding box center [215, 268] width 64 height 14
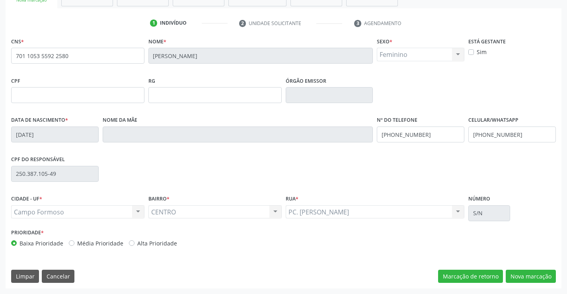
scroll to position [136, 0]
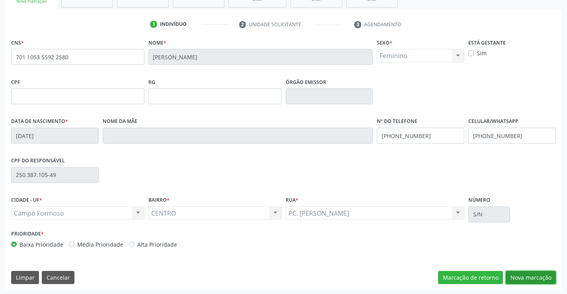
click at [532, 271] on button "Nova marcação" at bounding box center [531, 278] width 50 height 14
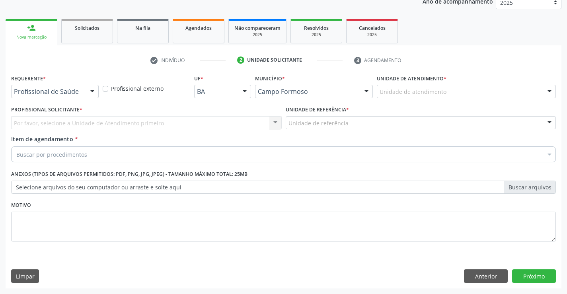
scroll to position [100, 0]
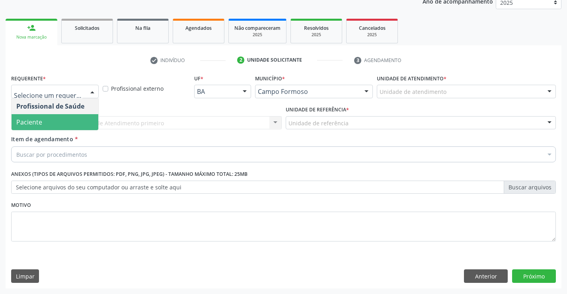
click at [46, 122] on span "Paciente" at bounding box center [55, 122] width 87 height 16
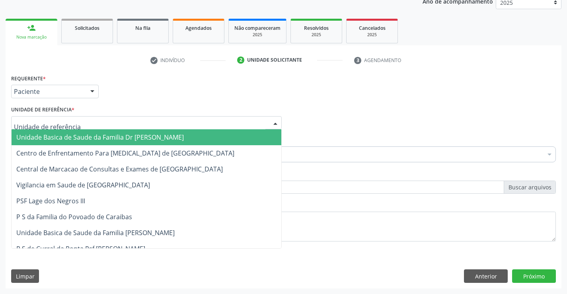
click at [65, 139] on span "Unidade Basica de Saude da Familia Dr [PERSON_NAME]" at bounding box center [99, 137] width 167 height 9
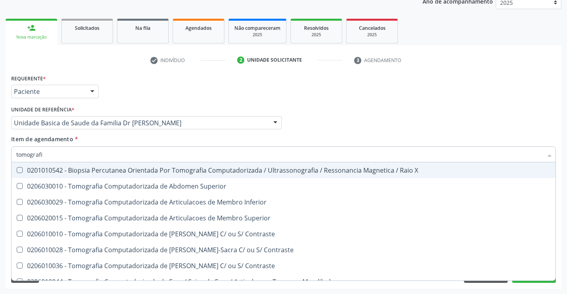
type input "tomografia"
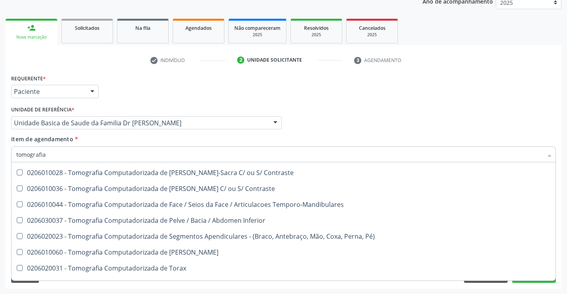
scroll to position [80, 0]
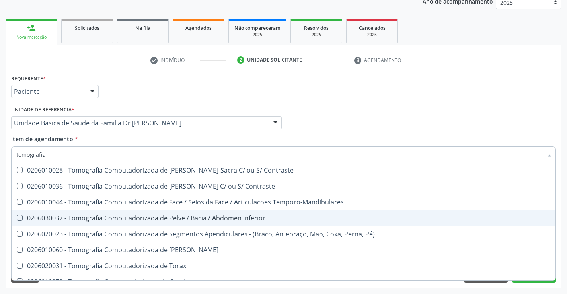
click at [218, 219] on div "0206030037 - Tomografia Computadorizada de Pelve / Bacia / Abdomen Inferior" at bounding box center [283, 218] width 534 height 6
checkbox Inferior "true"
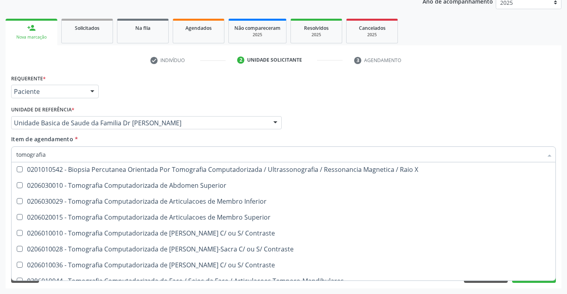
scroll to position [0, 0]
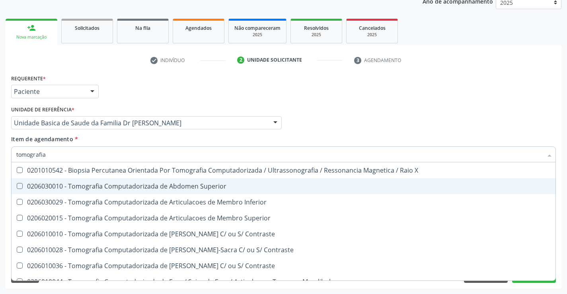
click at [225, 185] on div "0206030010 - Tomografia Computadorizada de Abdomen Superior" at bounding box center [283, 186] width 534 height 6
checkbox Superior "true"
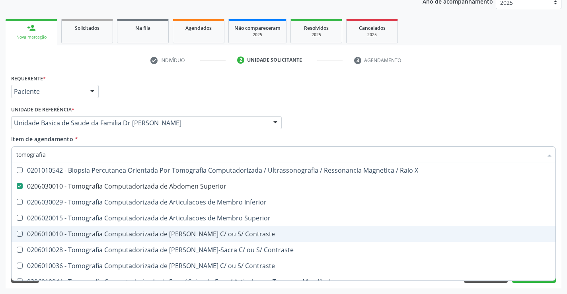
click at [561, 208] on div "Requerente * Paciente Profissional de Saúde Paciente Nenhum resultado encontrad…" at bounding box center [284, 180] width 556 height 216
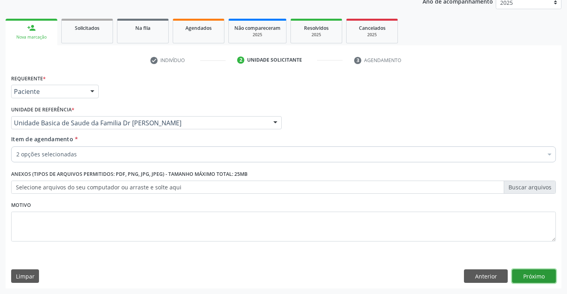
click at [528, 271] on button "Próximo" at bounding box center [534, 276] width 44 height 14
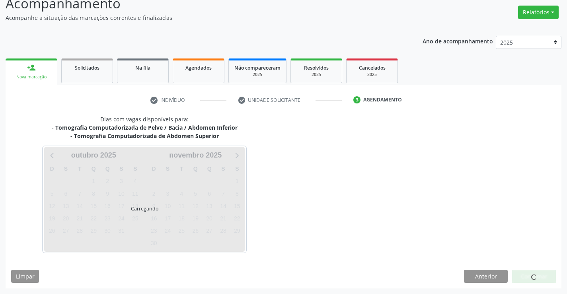
scroll to position [60, 0]
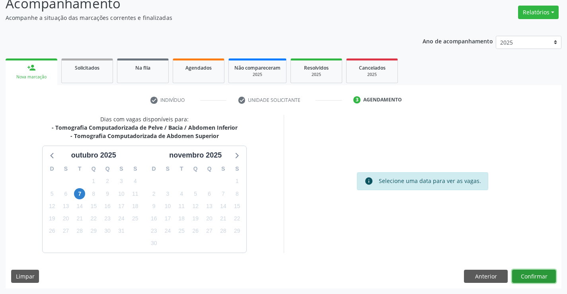
click at [528, 271] on button "Confirmar" at bounding box center [534, 277] width 44 height 14
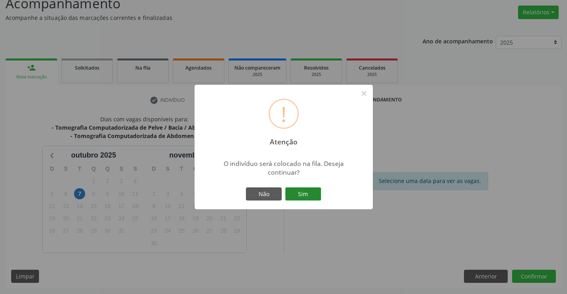
click at [304, 191] on button "Sim" at bounding box center [303, 194] width 36 height 14
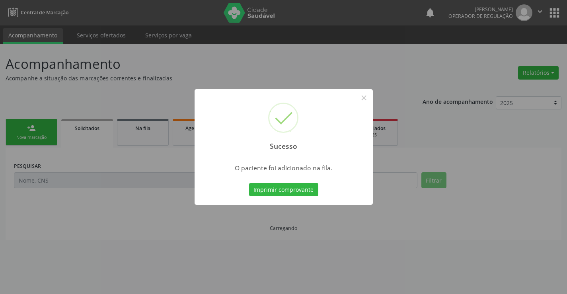
scroll to position [0, 0]
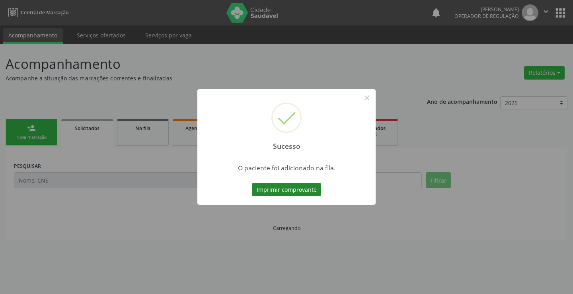
click at [295, 189] on button "Imprimir comprovante" at bounding box center [286, 190] width 69 height 14
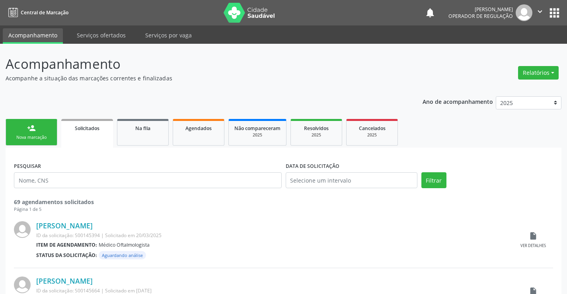
click at [38, 136] on div "Nova marcação" at bounding box center [32, 137] width 40 height 6
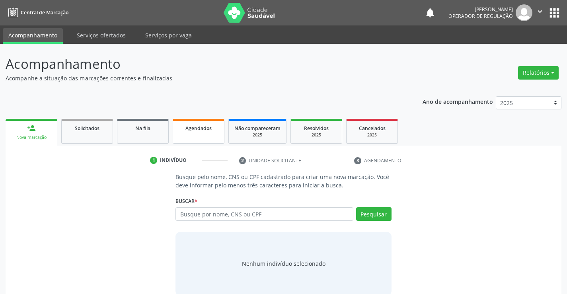
click at [195, 125] on span "Agendados" at bounding box center [198, 128] width 26 height 7
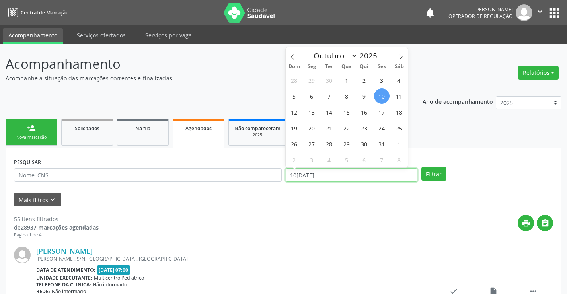
drag, startPoint x: 329, startPoint y: 176, endPoint x: 284, endPoint y: 173, distance: 44.3
click at [284, 173] on div "DATA DE ATENDIMENTO 10/[DATE]" at bounding box center [352, 171] width 136 height 31
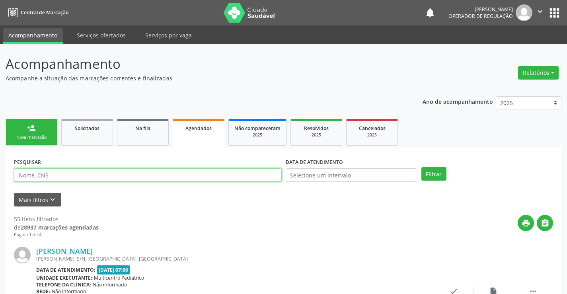
click at [43, 177] on input "text" at bounding box center [148, 175] width 268 height 14
type input "700709914065080"
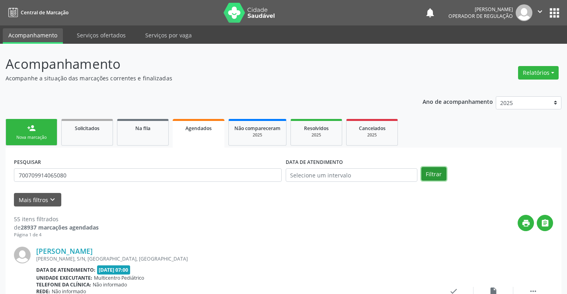
click at [438, 173] on button "Filtrar" at bounding box center [433, 174] width 25 height 14
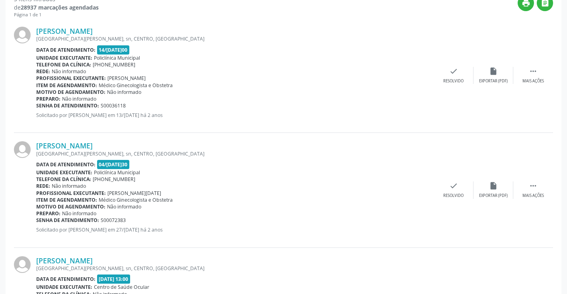
scroll to position [302, 0]
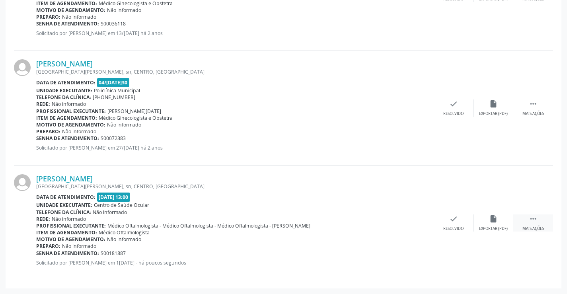
click at [528, 222] on div " Mais ações" at bounding box center [533, 222] width 40 height 17
click at [371, 219] on icon "print" at bounding box center [374, 218] width 9 height 9
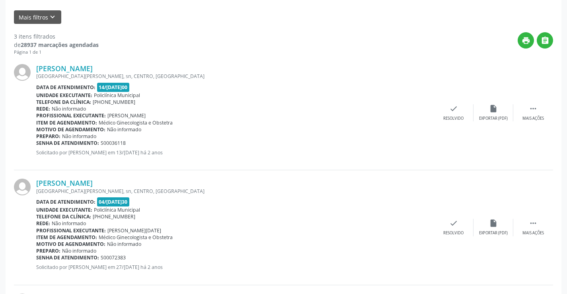
scroll to position [0, 0]
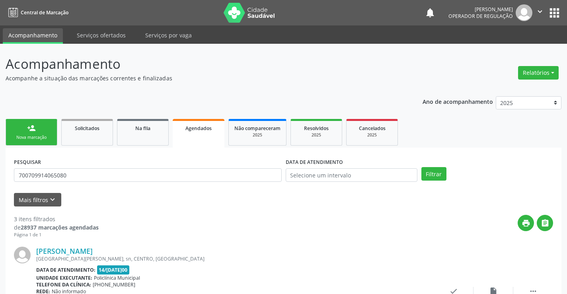
click at [33, 128] on div "person_add" at bounding box center [31, 128] width 9 height 9
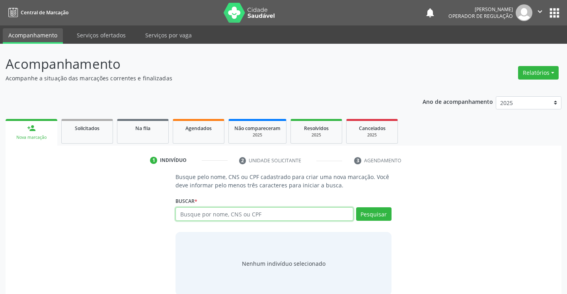
click at [284, 216] on input "text" at bounding box center [263, 214] width 177 height 14
type input "700908923490195"
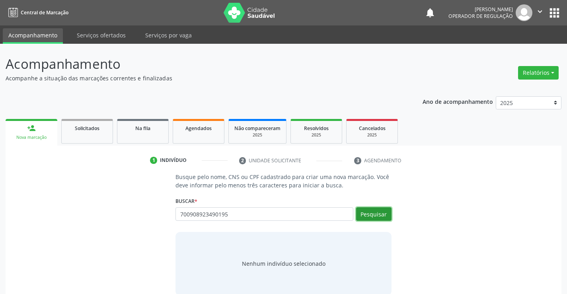
click at [376, 210] on button "Pesquisar" at bounding box center [373, 214] width 35 height 14
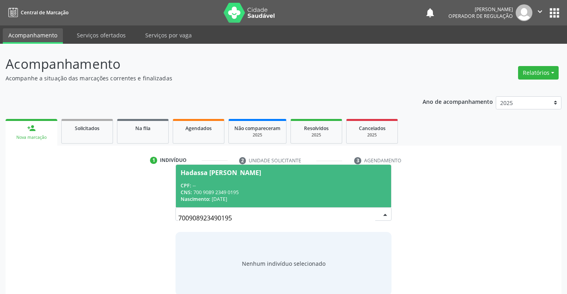
click at [238, 183] on div "CPF: --" at bounding box center [283, 185] width 205 height 7
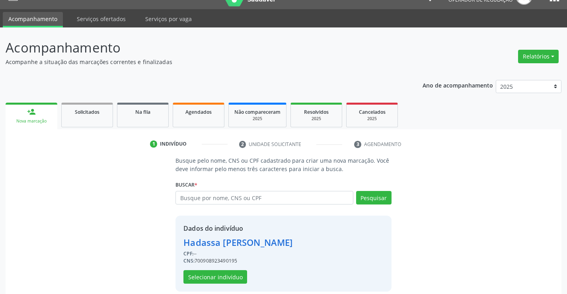
scroll to position [25, 0]
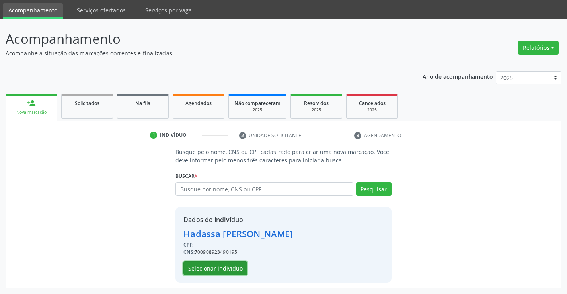
click at [211, 264] on button "Selecionar indivíduo" at bounding box center [215, 268] width 64 height 14
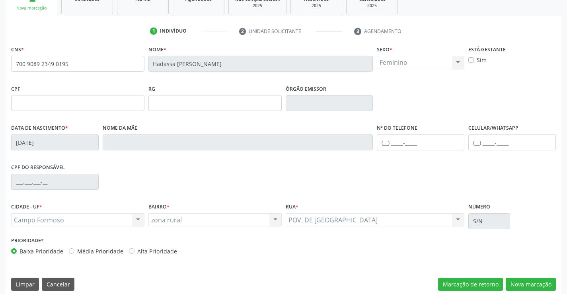
scroll to position [137, 0]
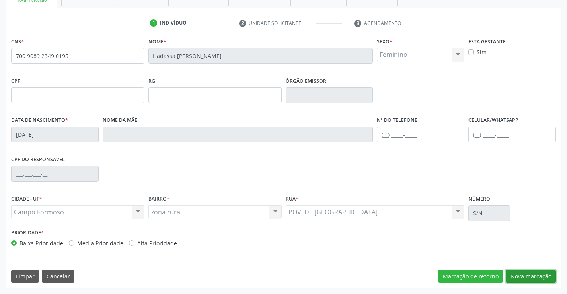
click at [530, 274] on button "Nova marcação" at bounding box center [531, 277] width 50 height 14
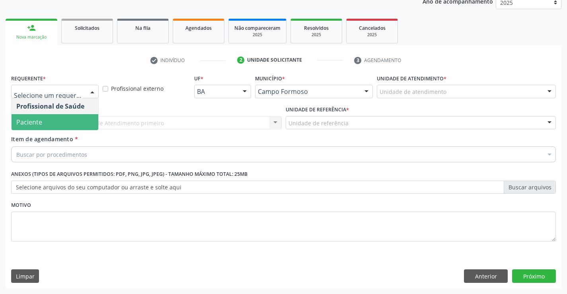
click at [45, 121] on span "Paciente" at bounding box center [55, 122] width 87 height 16
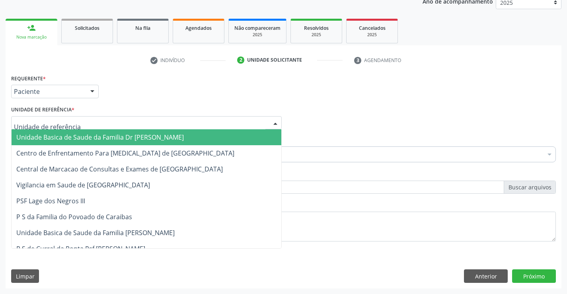
click at [51, 132] on span "Unidade Basica de Saude da Familia Dr [PERSON_NAME]" at bounding box center [147, 137] width 270 height 16
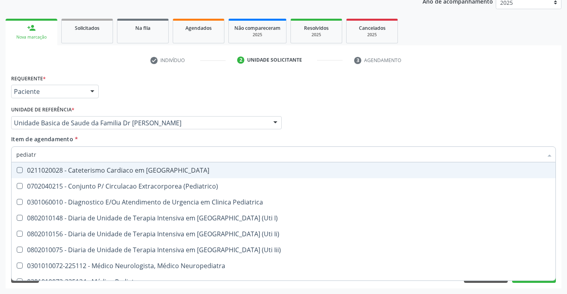
type input "pediatra"
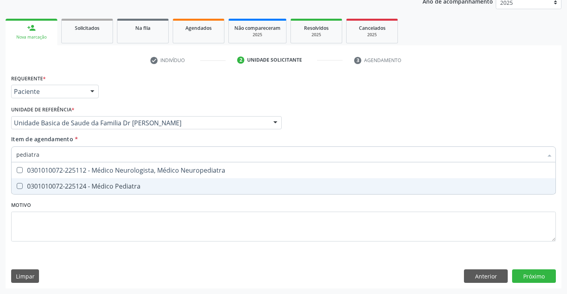
click at [102, 185] on div "0301010072-225124 - Médico Pediatra" at bounding box center [283, 186] width 534 height 6
checkbox Pediatra "true"
click at [529, 275] on div "Requerente * Paciente Profissional de Saúde Paciente Nenhum resultado encontrad…" at bounding box center [284, 180] width 556 height 216
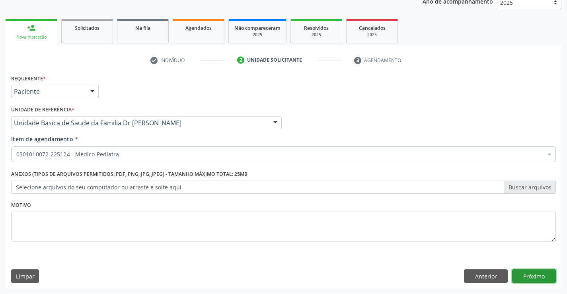
click at [529, 275] on button "Próximo" at bounding box center [534, 276] width 44 height 14
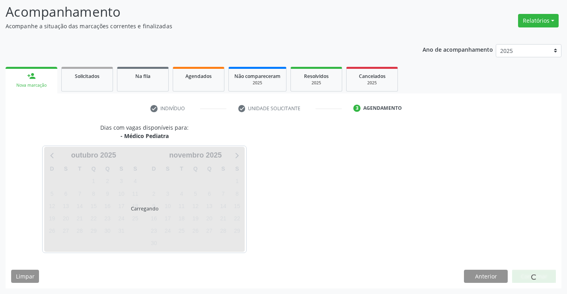
scroll to position [52, 0]
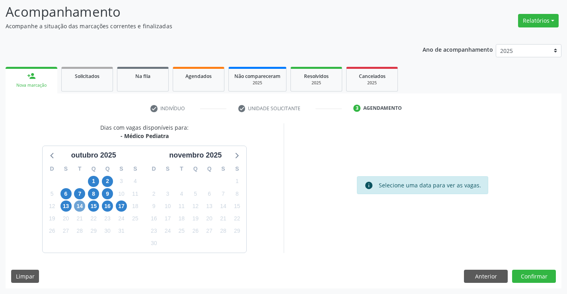
click at [78, 206] on span "14" at bounding box center [79, 206] width 11 height 11
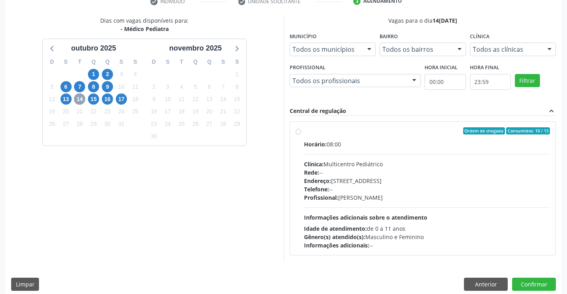
scroll to position [167, 0]
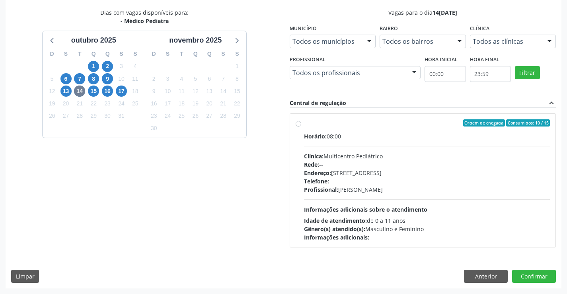
click at [341, 122] on div "Ordem de chegada Consumidos: 10 / 15" at bounding box center [427, 122] width 246 height 7
click at [301, 122] on input "Ordem de chegada Consumidos: 10 / 15 Horário: 08:00 Clínica: Multicentro Pediát…" at bounding box center [299, 122] width 6 height 7
radio input "true"
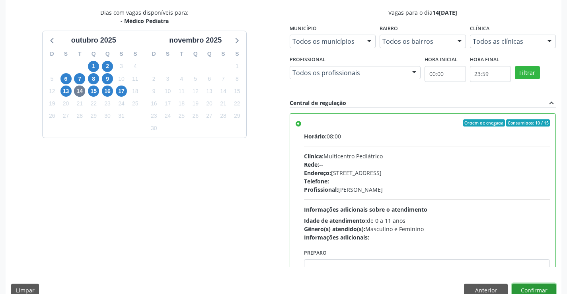
click at [529, 288] on button "Confirmar" at bounding box center [534, 291] width 44 height 14
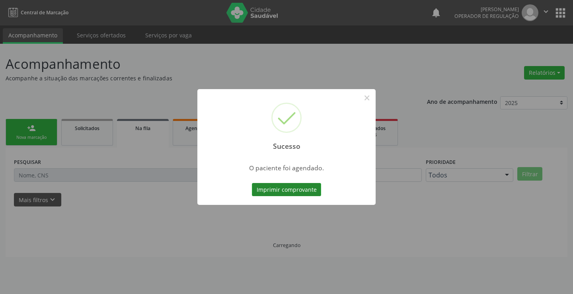
click at [288, 188] on button "Imprimir comprovante" at bounding box center [286, 190] width 69 height 14
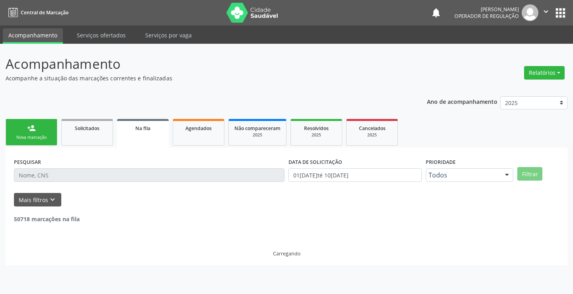
click at [35, 129] on div "person_add" at bounding box center [31, 128] width 9 height 9
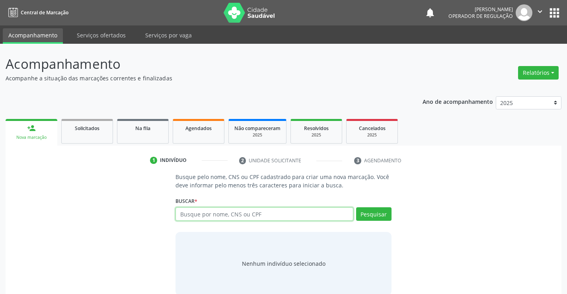
click at [263, 215] on input "text" at bounding box center [263, 214] width 177 height 14
click at [252, 215] on input "text" at bounding box center [263, 214] width 177 height 14
type input "708001320689124"
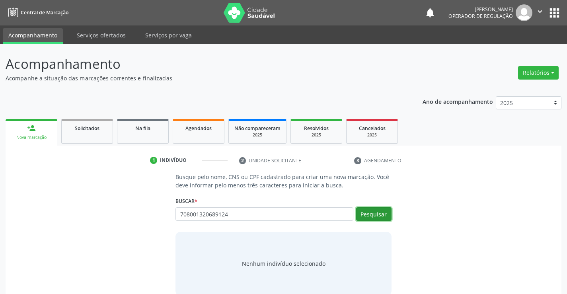
click at [378, 214] on button "Pesquisar" at bounding box center [373, 214] width 35 height 14
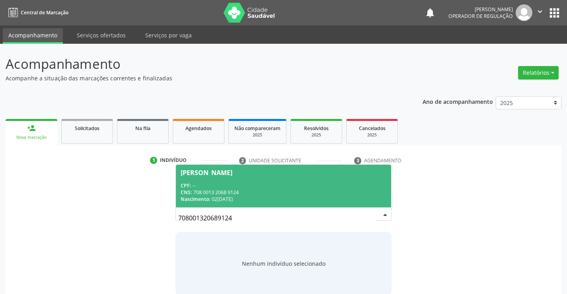
click at [255, 193] on div "CNS: 708 0013 2068 9124" at bounding box center [283, 192] width 205 height 7
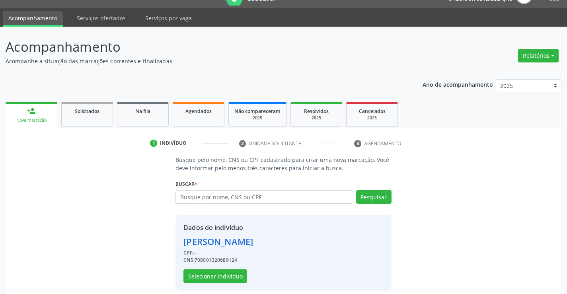
scroll to position [25, 0]
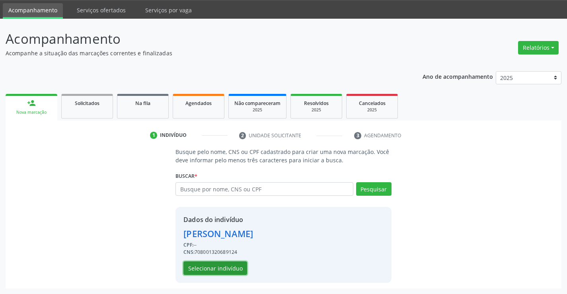
click at [220, 269] on button "Selecionar indivíduo" at bounding box center [215, 268] width 64 height 14
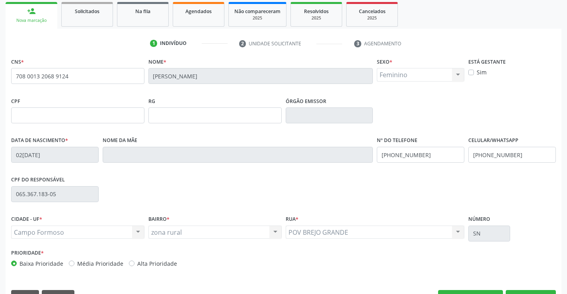
scroll to position [137, 0]
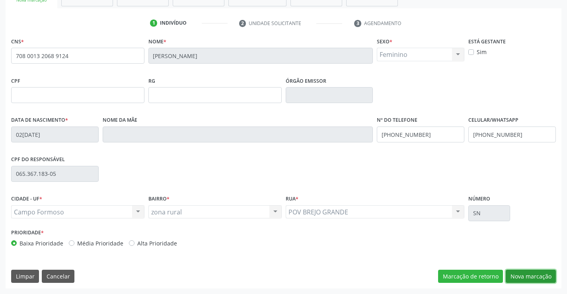
click at [524, 274] on button "Nova marcação" at bounding box center [531, 277] width 50 height 14
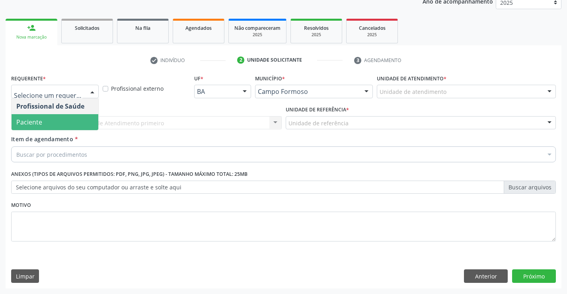
click at [47, 121] on span "Paciente" at bounding box center [55, 122] width 87 height 16
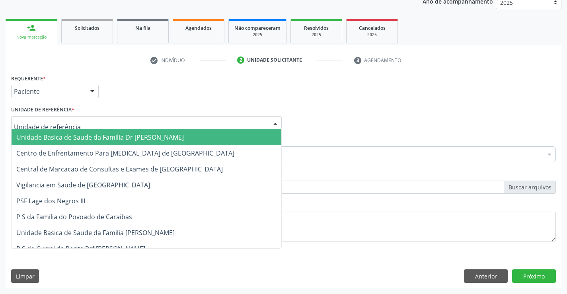
click at [52, 128] on input "text" at bounding box center [139, 127] width 251 height 16
click at [55, 133] on span "Unidade Basica de Saude da Familia Dr [PERSON_NAME]" at bounding box center [99, 137] width 167 height 9
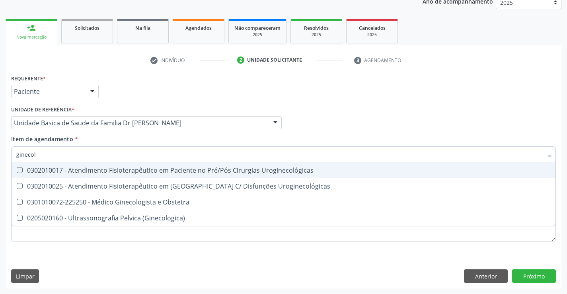
type input "ginecolo"
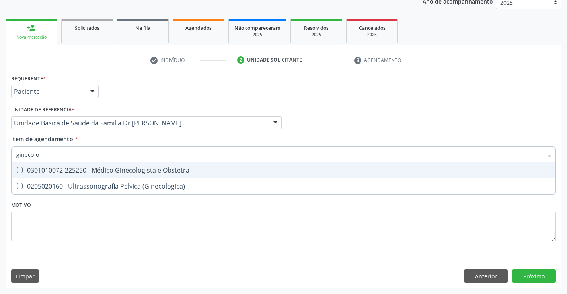
click at [107, 169] on div "0301010072-225250 - Médico Ginecologista e Obstetra" at bounding box center [283, 170] width 534 height 6
checkbox Obstetra "true"
click at [105, 142] on div "Item de agendamento * ginecolo Desfazer seleção 0301010072-225250 - Médico Gine…" at bounding box center [283, 147] width 545 height 25
checkbox \(Ginecologica\) "true"
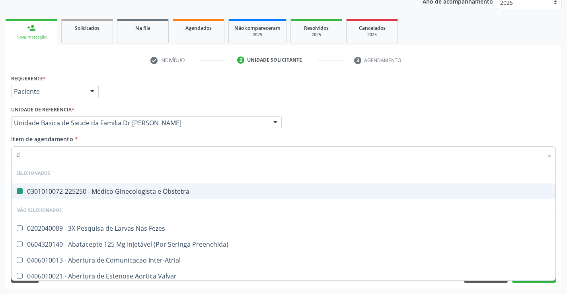
type input "de"
checkbox Obstetra "false"
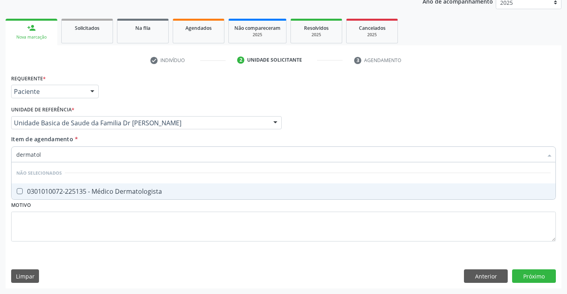
type input "dermatolo"
click at [115, 189] on div "0301010072-225135 - Médico Dermatologista" at bounding box center [283, 191] width 534 height 6
checkbox Dermatologista "true"
click at [536, 277] on div "Requerente * Paciente Profissional de Saúde Paciente Nenhum resultado encontrad…" at bounding box center [284, 180] width 556 height 216
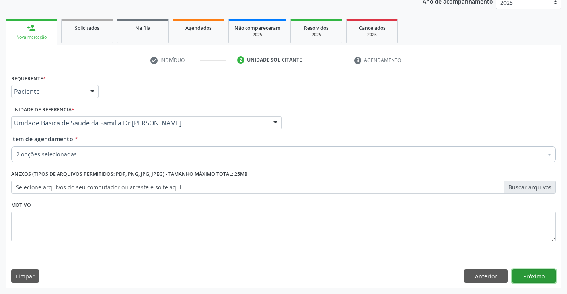
click at [536, 277] on button "Próximo" at bounding box center [534, 276] width 44 height 14
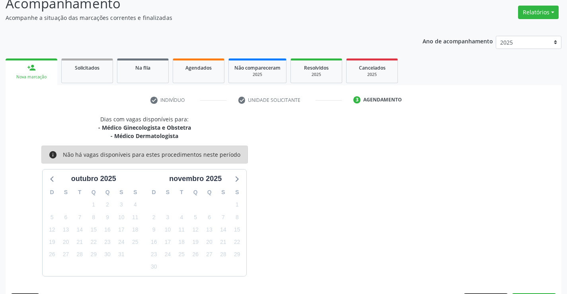
scroll to position [84, 0]
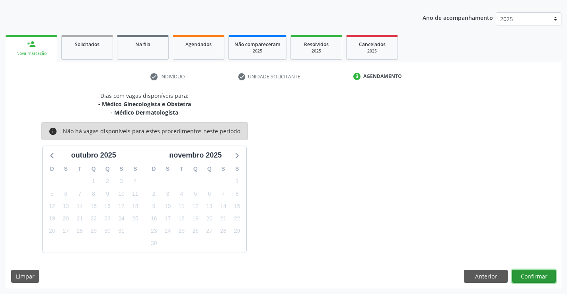
click at [537, 275] on button "Confirmar" at bounding box center [534, 277] width 44 height 14
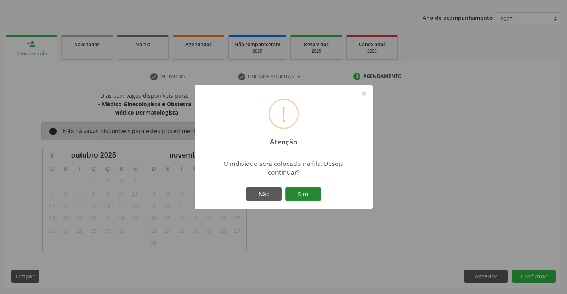
click at [298, 192] on button "Sim" at bounding box center [303, 194] width 36 height 14
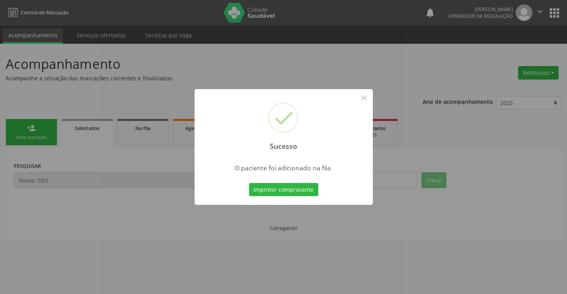
scroll to position [0, 0]
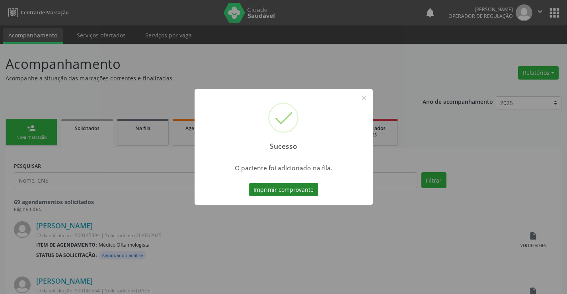
click at [280, 185] on button "Imprimir comprovante" at bounding box center [283, 190] width 69 height 14
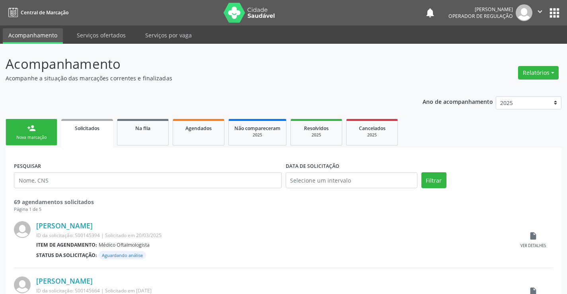
click at [39, 134] on link "person_add Nova marcação" at bounding box center [32, 132] width 52 height 27
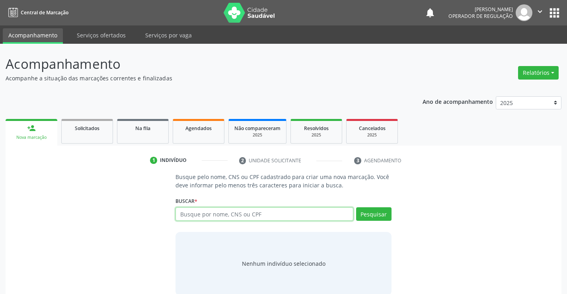
click at [284, 208] on input "text" at bounding box center [263, 214] width 177 height 14
type input "707800628193216"
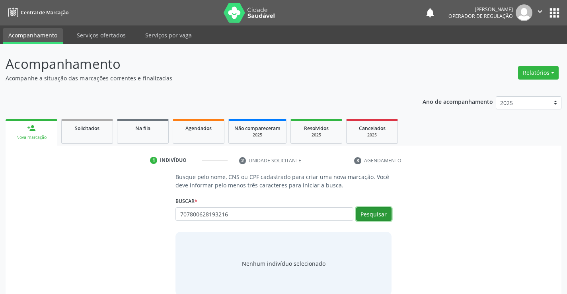
click at [370, 212] on button "Pesquisar" at bounding box center [373, 214] width 35 height 14
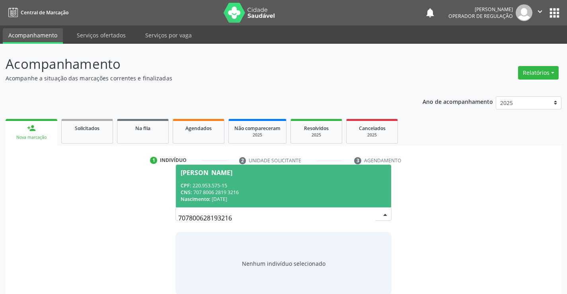
click at [239, 181] on span "[PERSON_NAME] CPF: 220.953.575-15 CNS: 707 8006 2819 3216 Nascimento: 2[DATE]" at bounding box center [283, 186] width 215 height 43
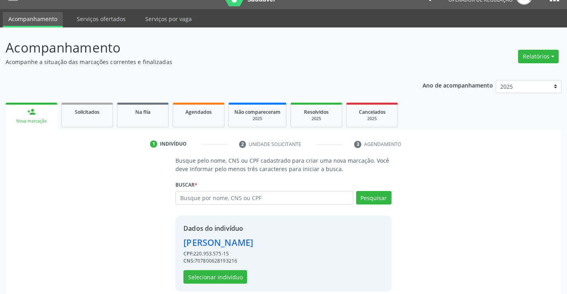
scroll to position [25, 0]
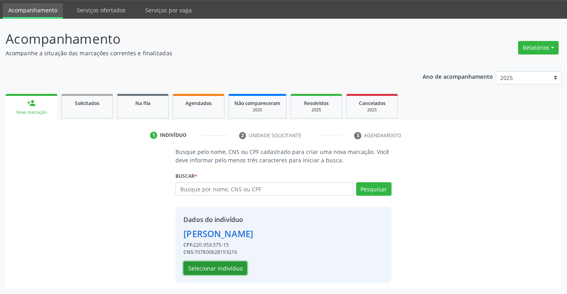
click at [222, 267] on button "Selecionar indivíduo" at bounding box center [215, 268] width 64 height 14
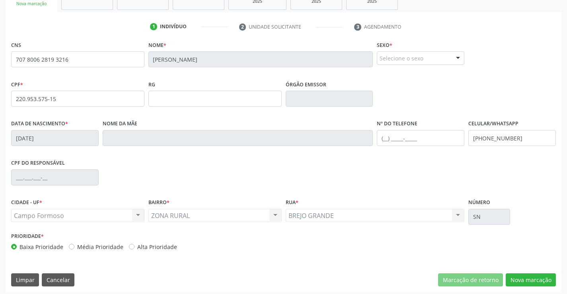
scroll to position [137, 0]
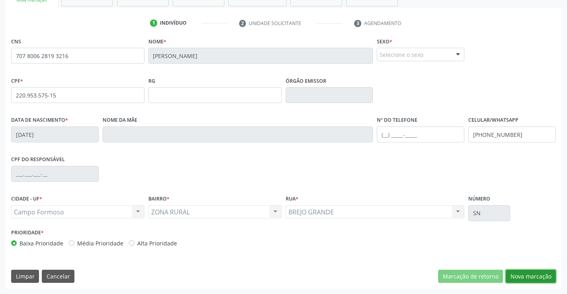
click at [533, 274] on button "Nova marcação" at bounding box center [531, 277] width 50 height 14
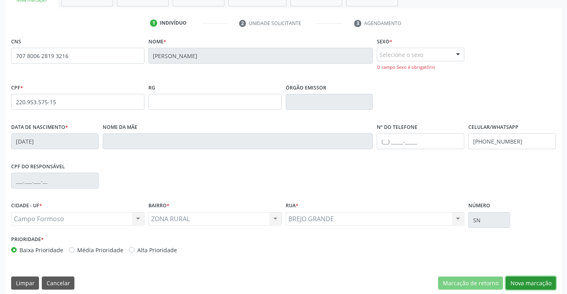
click at [536, 281] on button "Nova marcação" at bounding box center [531, 284] width 50 height 14
click at [535, 280] on button "Nova marcação" at bounding box center [531, 284] width 50 height 14
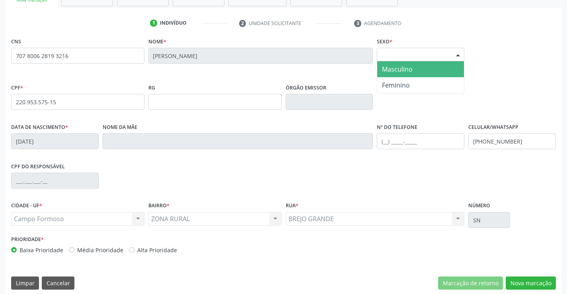
click at [421, 57] on div "Selecione o sexo" at bounding box center [421, 55] width 88 height 14
click at [408, 66] on span "Masculino" at bounding box center [397, 69] width 31 height 9
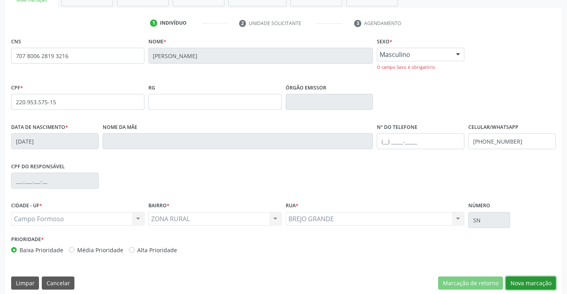
click at [528, 279] on button "Nova marcação" at bounding box center [531, 284] width 50 height 14
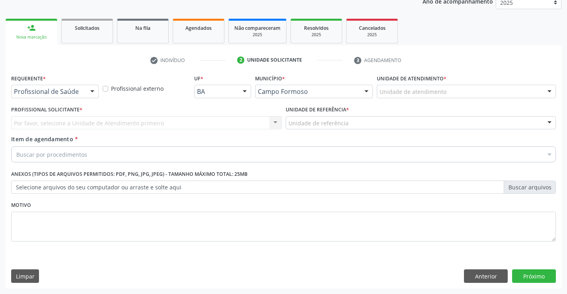
scroll to position [100, 0]
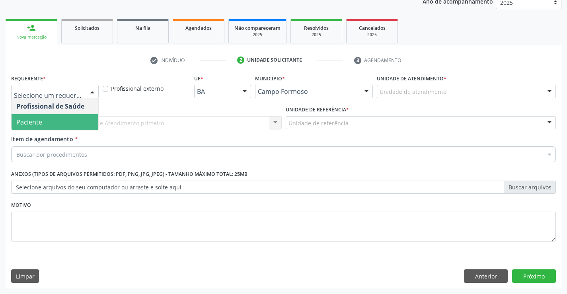
click at [40, 121] on span "Paciente" at bounding box center [29, 122] width 26 height 9
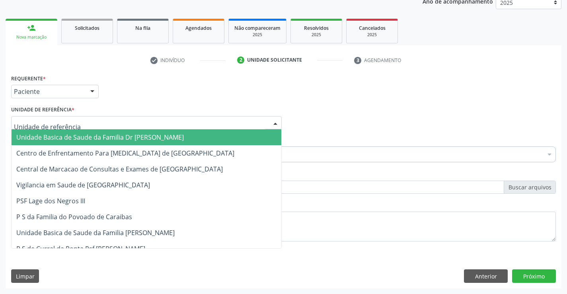
drag, startPoint x: 40, startPoint y: 121, endPoint x: 49, endPoint y: 131, distance: 13.8
click at [49, 134] on span "Unidade Basica de Saude da Familia Dr [PERSON_NAME]" at bounding box center [99, 137] width 167 height 9
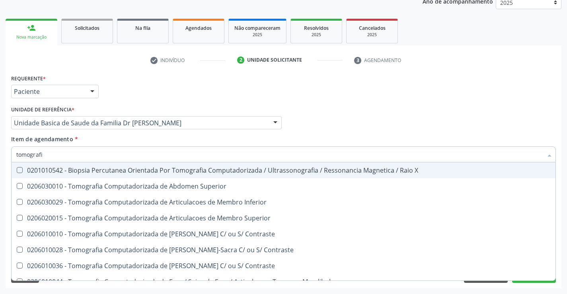
type input "tomografia"
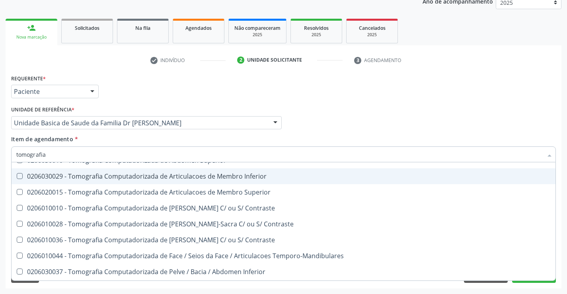
scroll to position [40, 0]
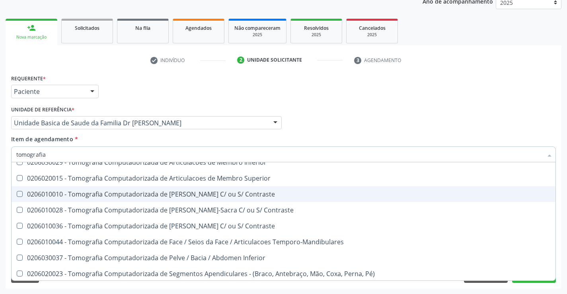
click at [233, 191] on div "0206010010 - Tomografia Computadorizada de [PERSON_NAME] C/ ou S/ Contraste" at bounding box center [283, 194] width 534 height 6
checkbox Contraste "true"
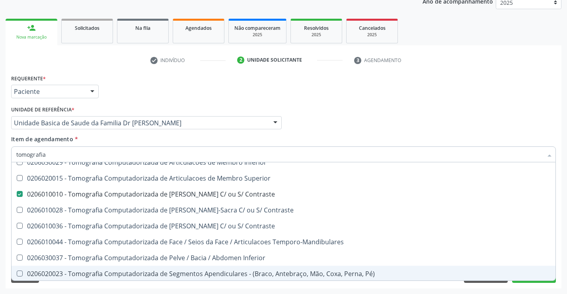
click at [561, 259] on div "Acompanhamento Acompanhe a situação das marcações correntes e finalizadas Relat…" at bounding box center [283, 119] width 567 height 351
checkbox Superior "true"
checkbox Contraste "false"
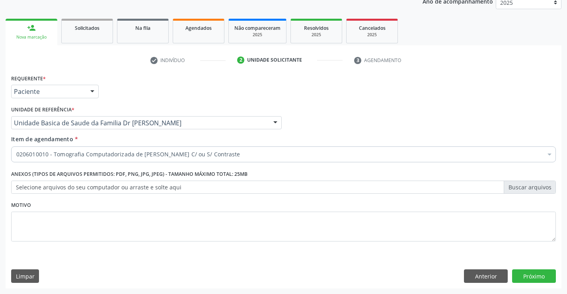
scroll to position [0, 0]
click at [530, 279] on button "Próximo" at bounding box center [534, 276] width 44 height 14
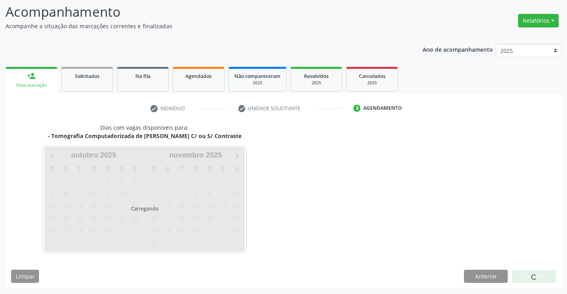
scroll to position [76, 0]
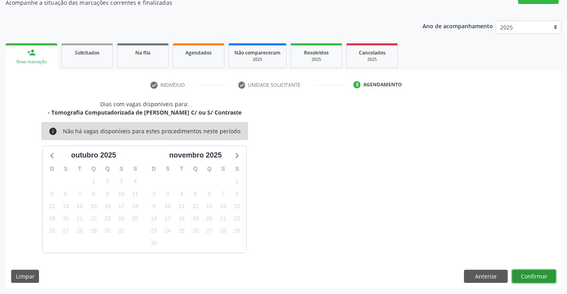
click at [530, 279] on button "Confirmar" at bounding box center [534, 277] width 44 height 14
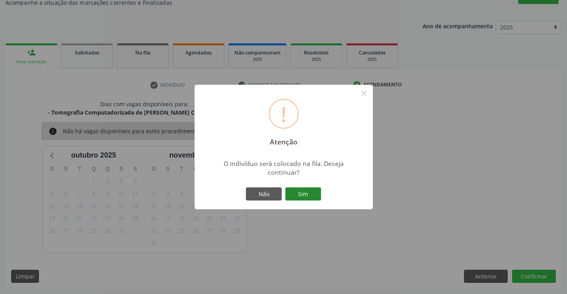
click at [309, 195] on button "Sim" at bounding box center [303, 194] width 36 height 14
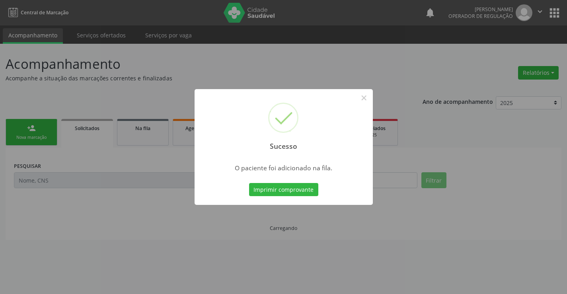
scroll to position [0, 0]
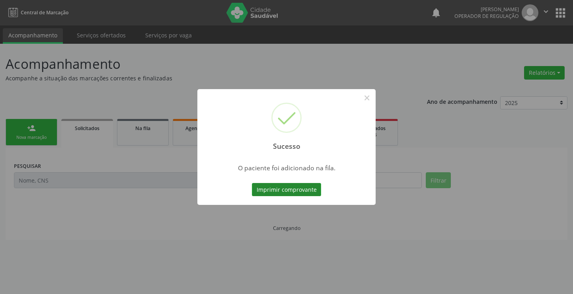
click at [307, 192] on button "Imprimir comprovante" at bounding box center [286, 190] width 69 height 14
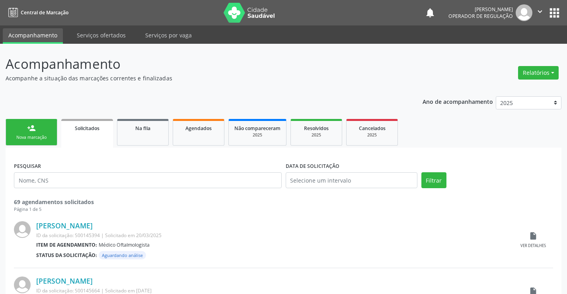
click at [29, 132] on link "person_add Nova marcação" at bounding box center [32, 132] width 52 height 27
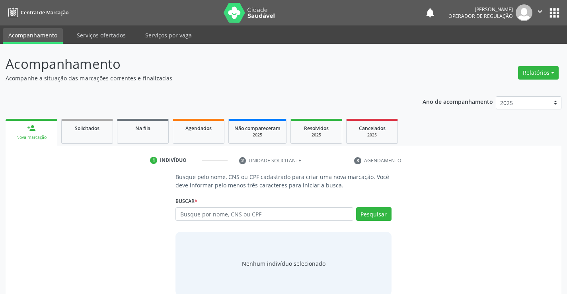
click at [6, 119] on link "person_add Nova marcação" at bounding box center [32, 132] width 52 height 27
click at [253, 217] on input "text" at bounding box center [263, 214] width 177 height 14
click at [263, 214] on input "text" at bounding box center [263, 214] width 177 height 14
click at [283, 215] on input "text" at bounding box center [263, 214] width 177 height 14
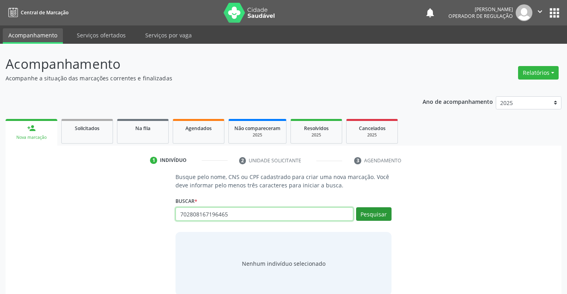
type input "702808167196465"
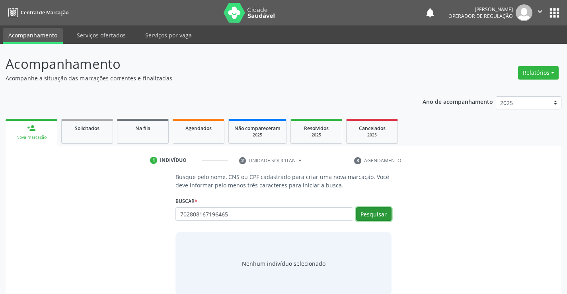
click at [373, 213] on button "Pesquisar" at bounding box center [373, 214] width 35 height 14
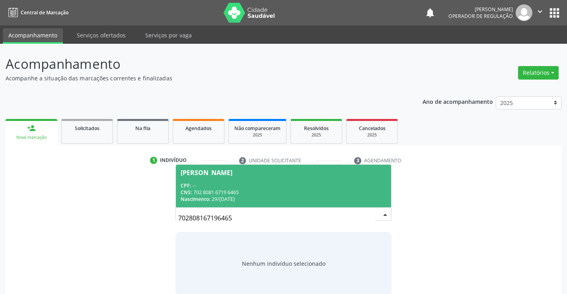
click at [242, 181] on span "[PERSON_NAME] CPF: -- CNS: 702 8081 6719 6465 Nascimento: 29[DATE]" at bounding box center [283, 186] width 215 height 43
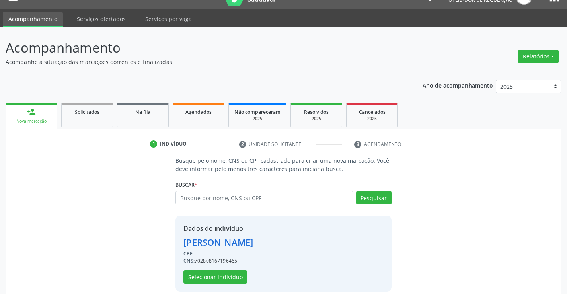
scroll to position [25, 0]
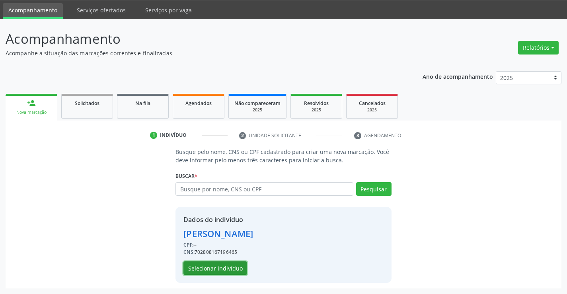
click at [215, 270] on button "Selecionar indivíduo" at bounding box center [215, 268] width 64 height 14
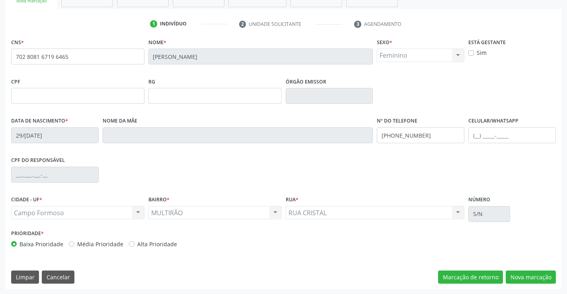
scroll to position [137, 0]
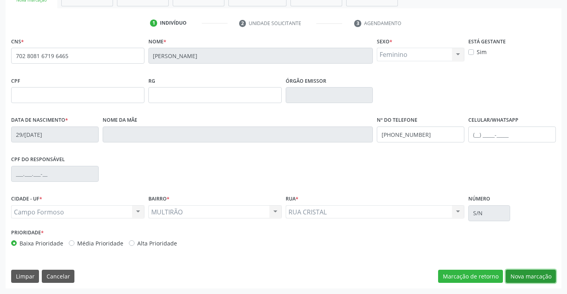
click at [533, 273] on button "Nova marcação" at bounding box center [531, 277] width 50 height 14
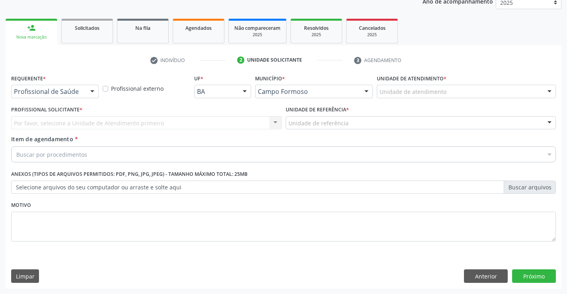
scroll to position [100, 0]
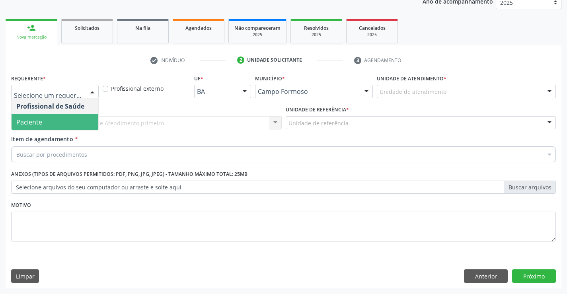
click at [57, 120] on span "Paciente" at bounding box center [55, 122] width 87 height 16
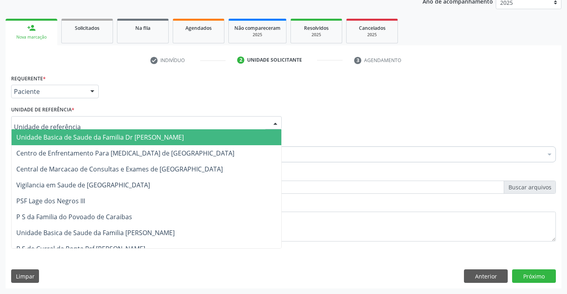
click at [70, 139] on span "Unidade Basica de Saude da Familia Dr [PERSON_NAME]" at bounding box center [99, 137] width 167 height 9
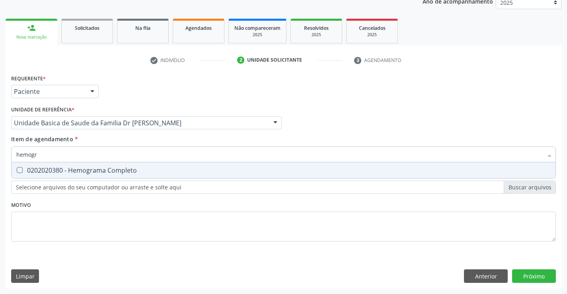
type input "hemogra"
click at [140, 167] on span "0202020380 - Hemograma Completo" at bounding box center [284, 170] width 544 height 16
checkbox Completo "true"
type input "hemogra"
click at [145, 140] on div "Item de agendamento * hemogra Desfazer seleção 0202020380 - Hemograma Completo …" at bounding box center [283, 147] width 545 height 25
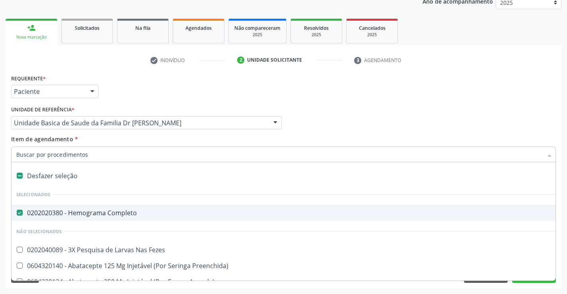
type input "c"
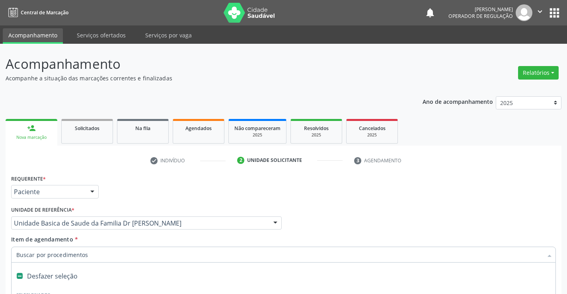
scroll to position [100, 0]
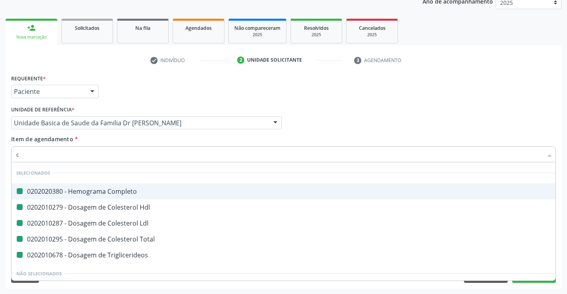
type input "cr"
checkbox Completo "false"
checkbox Hdl "false"
checkbox Ldl "false"
checkbox Total "false"
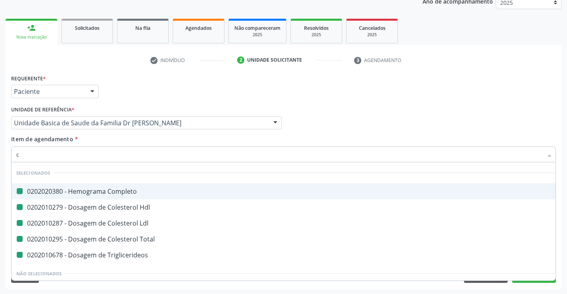
checkbox Triglicerideos "false"
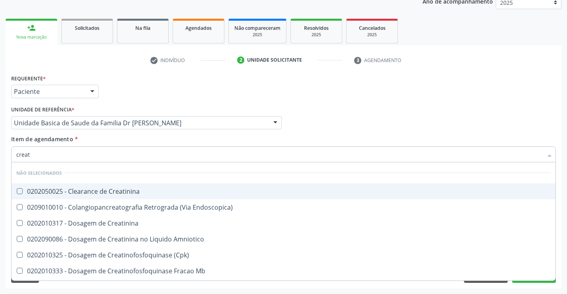
type input "creati"
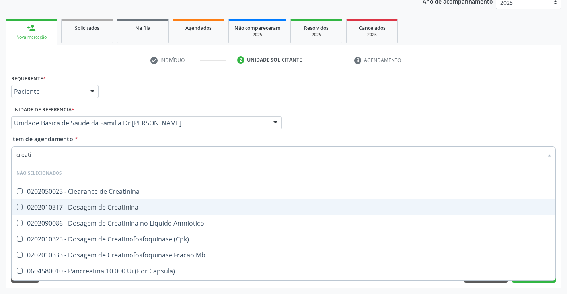
click at [136, 208] on div "0202010317 - Dosagem de Creatinina" at bounding box center [283, 207] width 534 height 6
checkbox Creatinina "true"
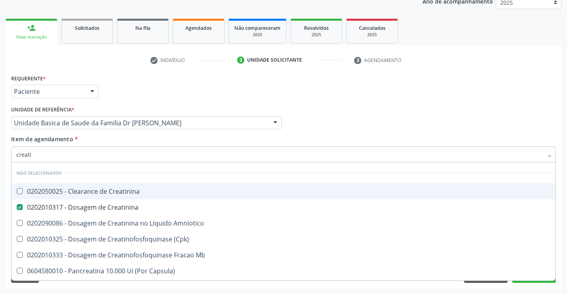
click at [140, 133] on div "Unidade de referência * Unidade Basica de Saude da Familia Dr Paulo Sudre Unida…" at bounding box center [146, 119] width 275 height 31
checkbox Creatinina "true"
checkbox Amniotico "true"
checkbox \(Cpk\) "true"
checkbox Mb "true"
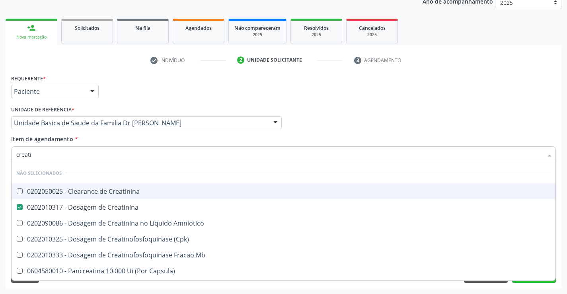
checkbox Capsula\) "true"
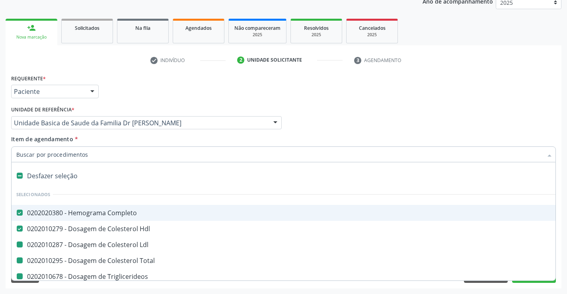
type input "u"
checkbox Ldl "false"
checkbox Total "false"
checkbox Triglicerideos "false"
checkbox Creatinina "false"
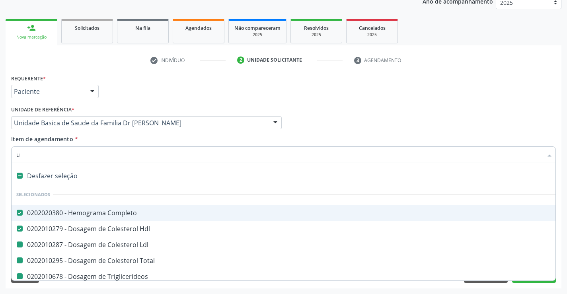
checkbox Ureia "false"
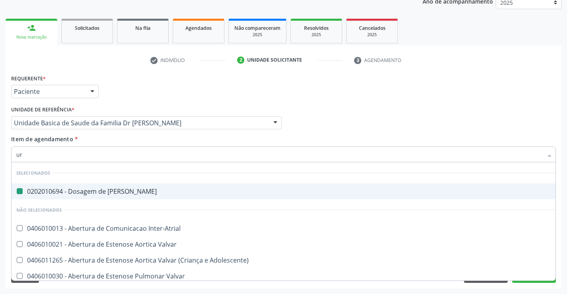
type input "uri"
checkbox Ureia "false"
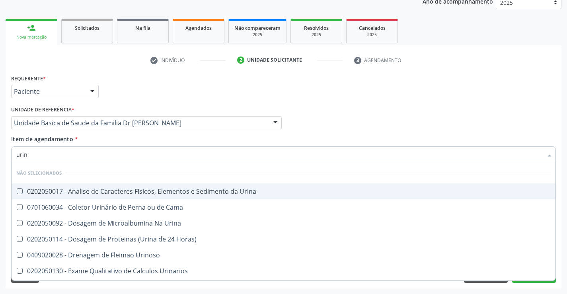
type input "urina"
click at [144, 191] on div "0202050017 - Analise de Caracteres Fisicos, Elementos e Sedimento da Urina" at bounding box center [283, 191] width 534 height 6
checkbox Urina "true"
click at [139, 140] on div "Item de agendamento * urina Desfazer seleção Não selecionados 0202050017 - Anal…" at bounding box center [283, 147] width 545 height 25
checkbox Horas\) "true"
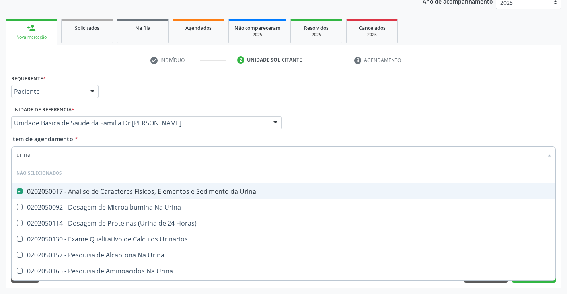
checkbox Urinarios "true"
checkbox Urina "true"
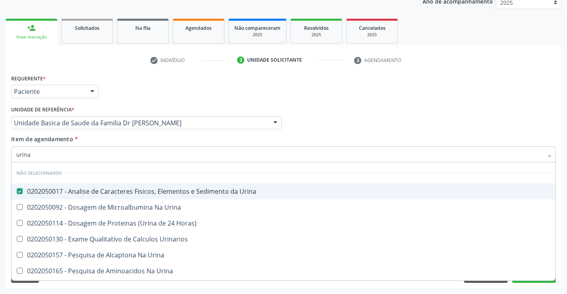
checkbox Urina "true"
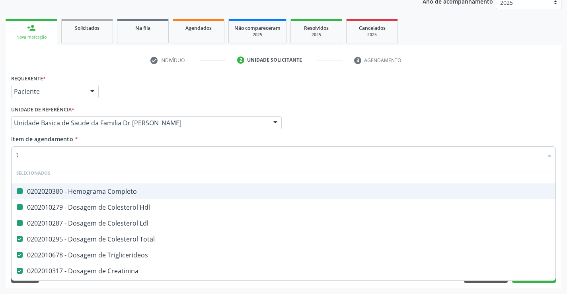
type input "tg"
checkbox Completo "false"
checkbox Ldl "false"
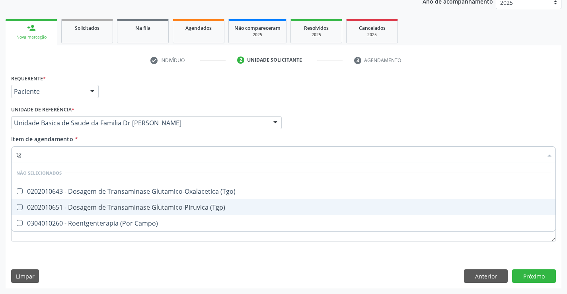
click at [141, 206] on div "0202010651 - Dosagem de Transaminase Glutamico-Piruvica (Tgp)" at bounding box center [283, 207] width 534 height 6
checkbox \(Tgp\) "true"
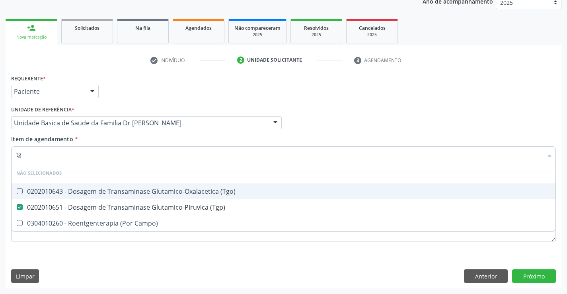
click at [144, 191] on div "0202010643 - Dosagem de Transaminase Glutamico-Oxalacetica (Tgo)" at bounding box center [283, 191] width 534 height 6
checkbox \(Tgo\) "true"
click at [133, 139] on div "Item de agendamento * tg Desfazer seleção Não selecionados 0202010643 - Dosagem…" at bounding box center [283, 147] width 545 height 25
checkbox Campo\) "true"
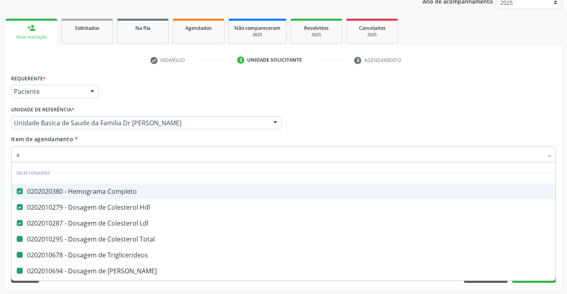
type input "ac"
checkbox Total "false"
checkbox Triglicerideos "false"
checkbox Ureia "false"
checkbox Creatinina "false"
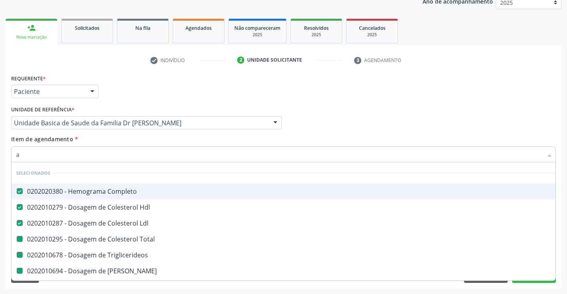
checkbox Urina "false"
checkbox \(Tgp\) "false"
checkbox \(Tgo\) "false"
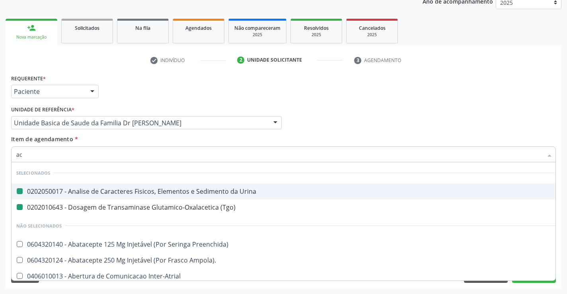
type input "aci"
checkbox Urina "false"
checkbox \(Tgo\) "false"
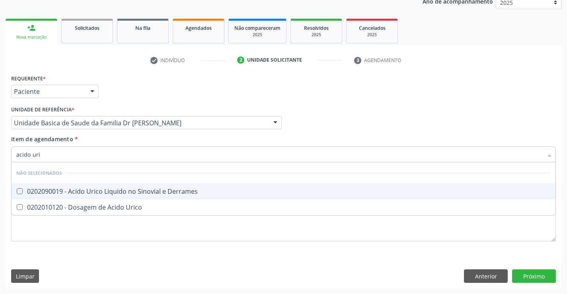
type input "acido uric"
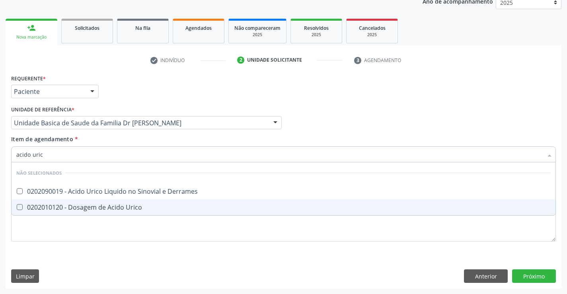
click at [134, 209] on div "0202010120 - Dosagem de Acido Urico" at bounding box center [283, 207] width 534 height 6
checkbox Urico "true"
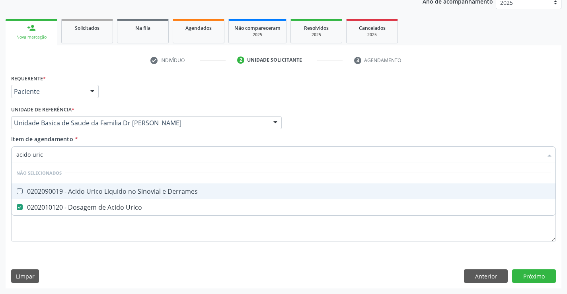
click at [137, 138] on div "Item de agendamento * acido uric Desfazer seleção Não selecionados 0202090019 -…" at bounding box center [283, 147] width 545 height 25
checkbox Derrames "true"
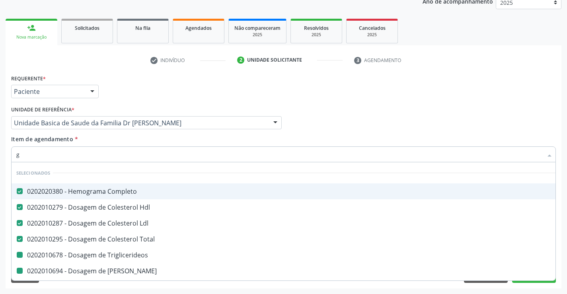
type input "gl"
checkbox Triglicerideos "false"
checkbox Ureia "false"
checkbox Creatinina "false"
checkbox \(Tgp\) "false"
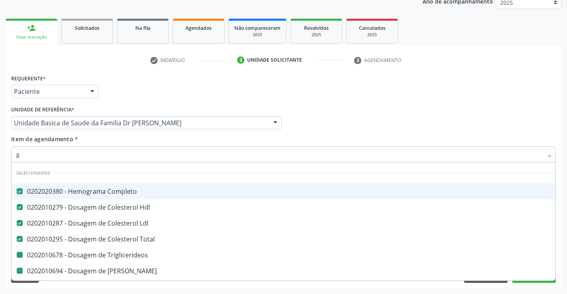
checkbox \(Tgo\) "false"
checkbox Urico "false"
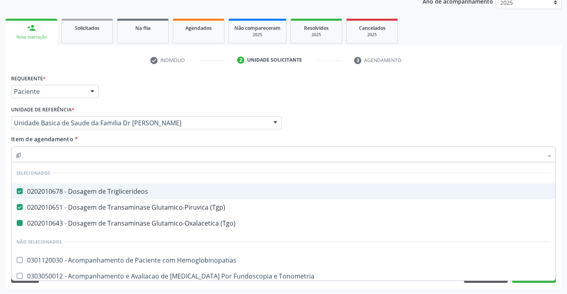
type input "gli"
checkbox \(Tgo\) "false"
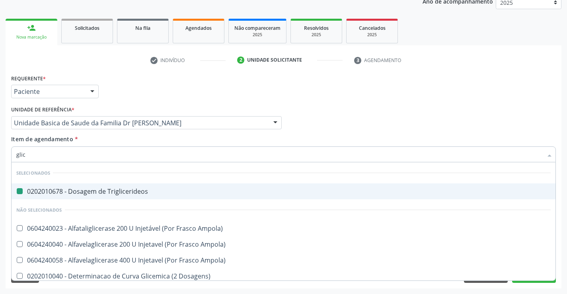
type input "glico"
checkbox Triglicerideos "false"
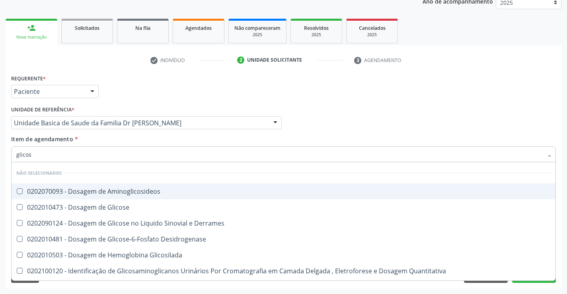
type input "glicose"
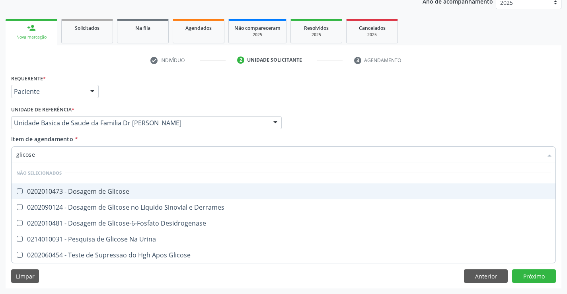
click at [138, 193] on div "0202010473 - Dosagem de Glicose" at bounding box center [283, 191] width 534 height 6
checkbox Glicose "true"
click at [147, 140] on div "Item de agendamento * glicose Desfazer seleção Não selecionados 0202010473 - Do…" at bounding box center [283, 147] width 545 height 25
checkbox Desidrogenase "true"
checkbox Glicose "true"
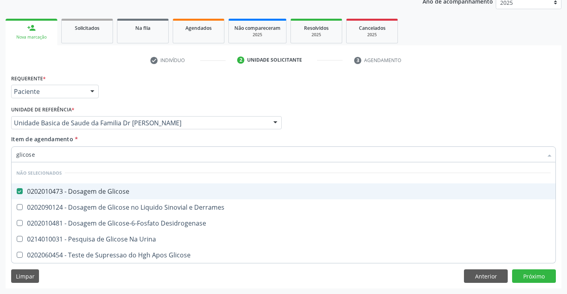
checkbox Urina "true"
checkbox Derrames "true"
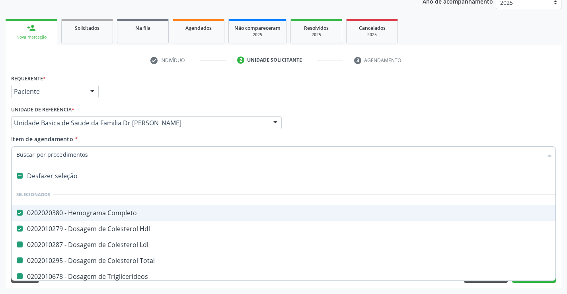
type input "f"
checkbox Ldl "false"
checkbox Triglicerideos "false"
checkbox Total "false"
checkbox Ureia "false"
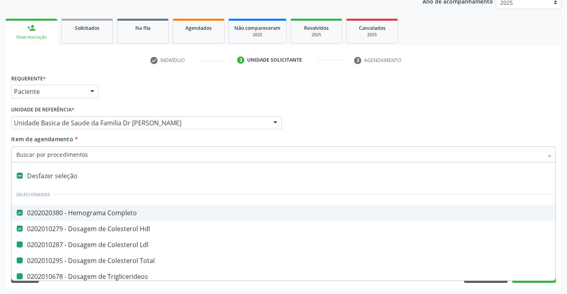
checkbox Creatinina "false"
checkbox Urina "false"
checkbox \(Tgp\) "false"
checkbox \(Tgo\) "false"
checkbox Urico "false"
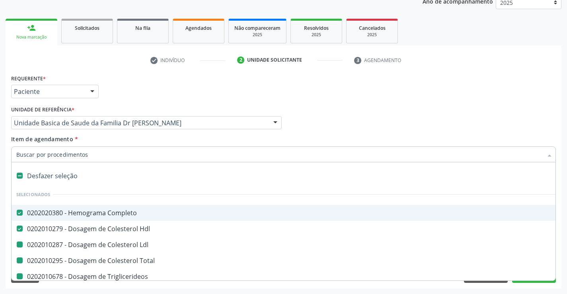
checkbox Glicose "false"
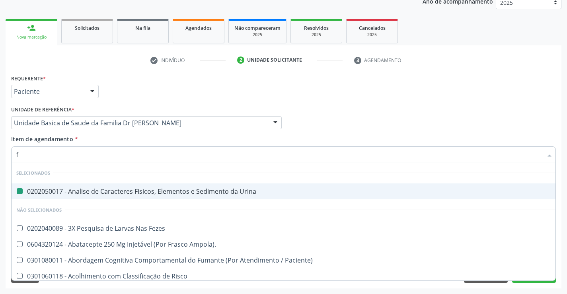
type input "fe"
checkbox Urina "false"
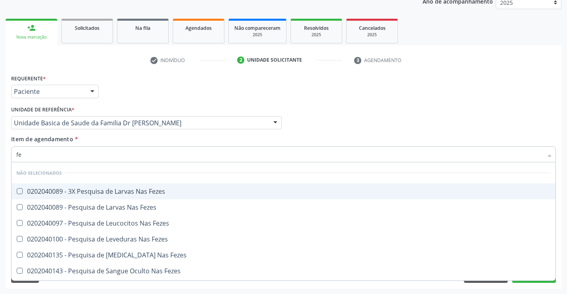
type input "fez"
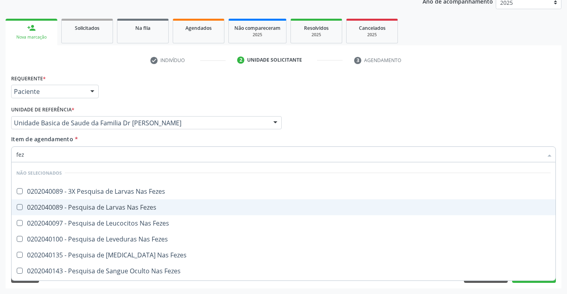
click at [145, 204] on div "0202040089 - Pesquisa de Larvas Nas Fezes" at bounding box center [283, 207] width 534 height 6
checkbox Fezes "true"
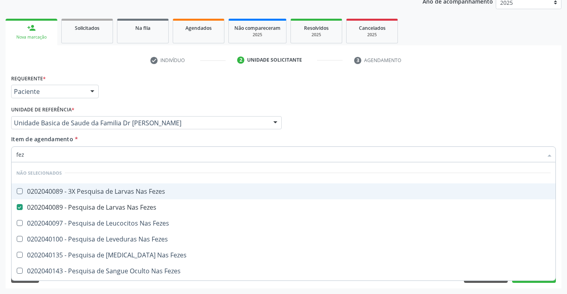
click at [143, 140] on div "Item de agendamento * fez Desfazer seleção Não selecionados 0202040089 - 3X Pes…" at bounding box center [283, 147] width 545 height 25
checkbox Fezes "true"
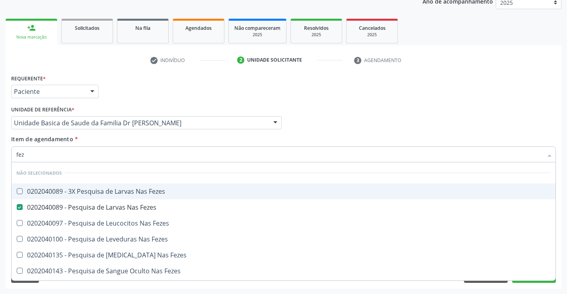
checkbox Fezes "true"
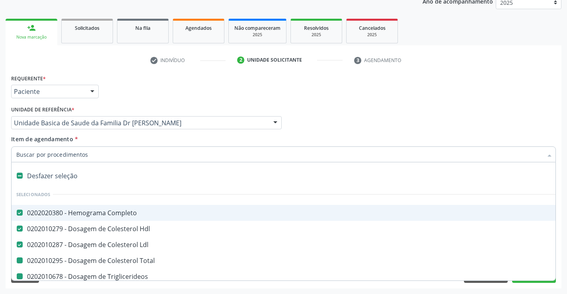
type input "f"
checkbox Triglicerideos "false"
checkbox Total "false"
checkbox Ureia "false"
checkbox Creatinina "false"
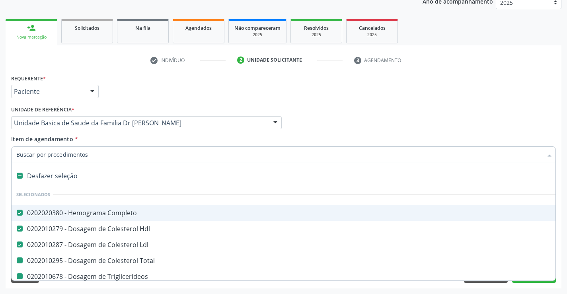
checkbox Urina "false"
checkbox \(Tgp\) "false"
checkbox \(Tgo\) "false"
checkbox Urico "false"
checkbox Glicose "false"
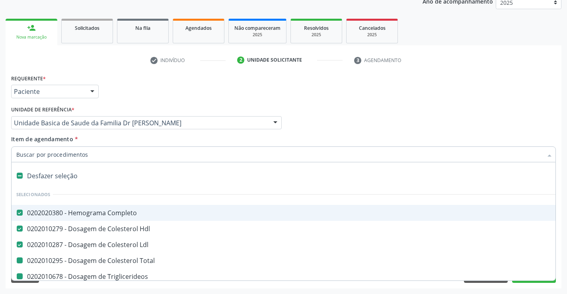
checkbox Fezes "false"
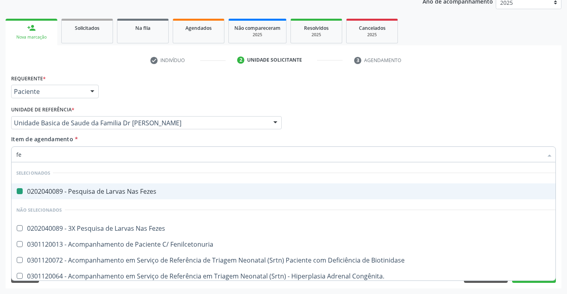
type input "fer"
checkbox Fezes "false"
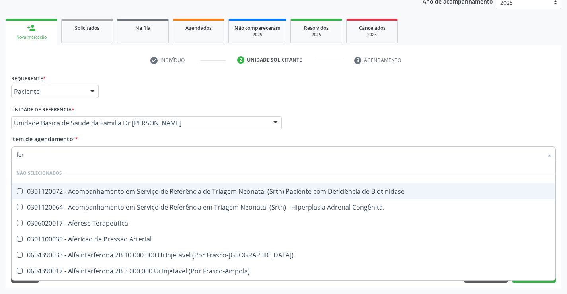
type input "ferr"
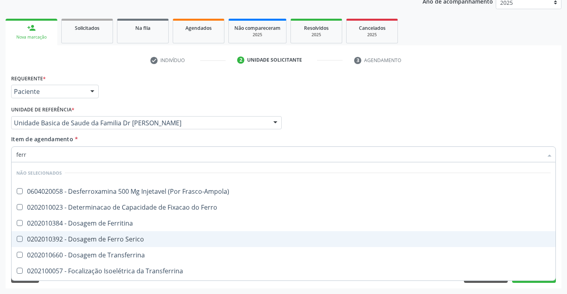
click at [126, 240] on div "0202010392 - Dosagem de Ferro Serico" at bounding box center [283, 239] width 534 height 6
checkbox Serico "true"
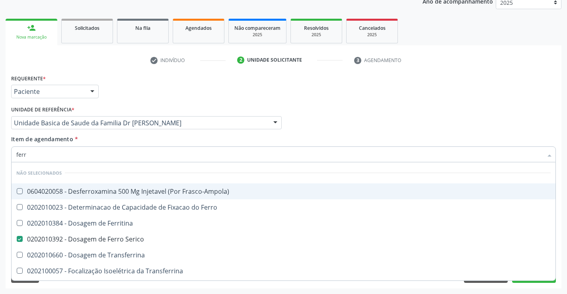
click at [140, 144] on div "Item de agendamento * ferr Desfazer seleção Não selecionados 0604020058 - Desfe…" at bounding box center [283, 147] width 545 height 25
checkbox Frasco-Ampola\) "true"
checkbox Transferrina "true"
checkbox Ml\) "true"
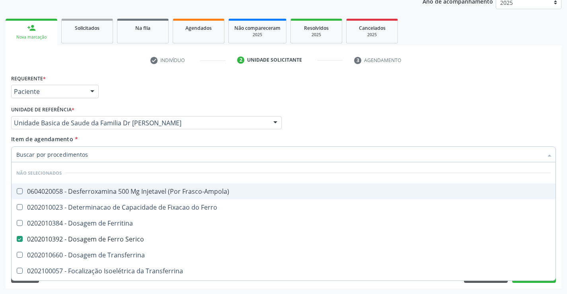
checkbox \(Nefroplastia\) "true"
checkbox Ferritina "true"
checkbox Ferro "true"
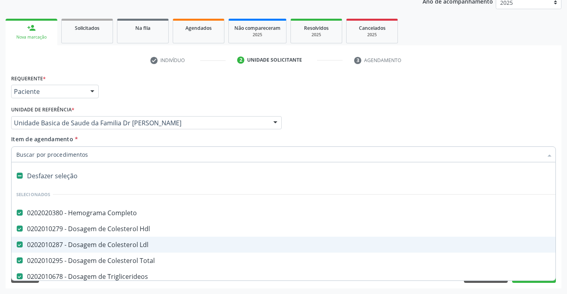
click at [562, 230] on div "Acompanhamento Acompanhe a situação das marcações correntes e finalizadas Relat…" at bounding box center [283, 119] width 567 height 351
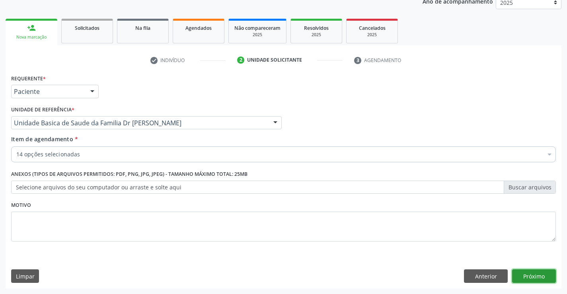
click at [535, 278] on button "Próximo" at bounding box center [534, 276] width 44 height 14
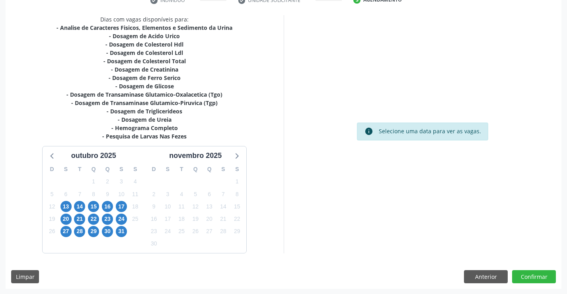
scroll to position [161, 0]
click at [68, 207] on span "13" at bounding box center [65, 206] width 11 height 11
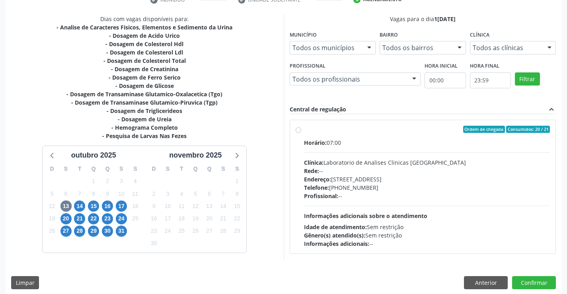
click at [391, 134] on label "Ordem de chegada Consumidos: 20 / 21 Horário: 07:00 Clínica: Laboratorio de Ana…" at bounding box center [427, 187] width 246 height 122
click at [301, 133] on input "Ordem de chegada Consumidos: 20 / 21 Horário: 07:00 Clínica: Laboratorio de Ana…" at bounding box center [299, 129] width 6 height 7
radio input "true"
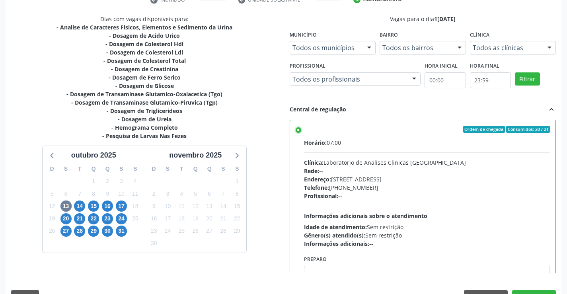
scroll to position [181, 0]
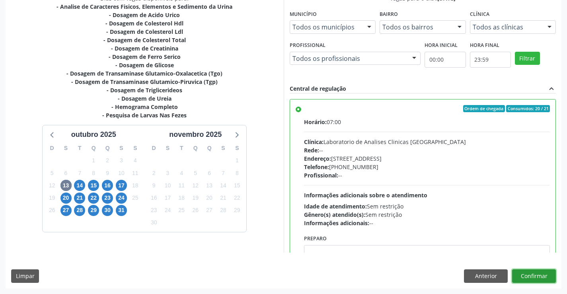
click at [532, 273] on button "Confirmar" at bounding box center [534, 276] width 44 height 14
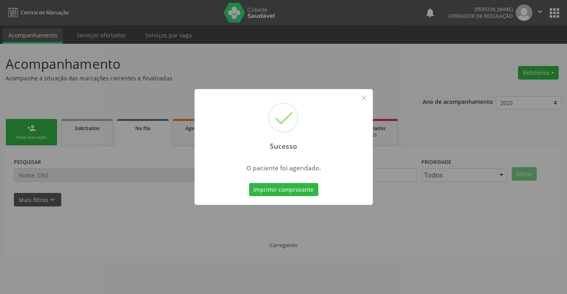
scroll to position [0, 0]
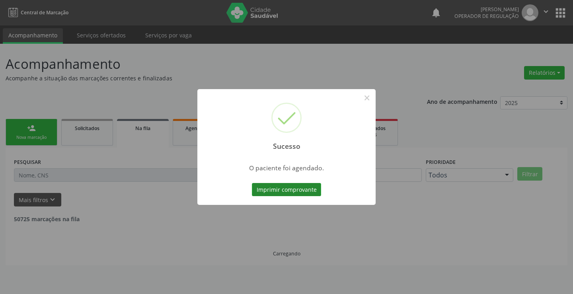
click at [284, 191] on button "Imprimir comprovante" at bounding box center [286, 190] width 69 height 14
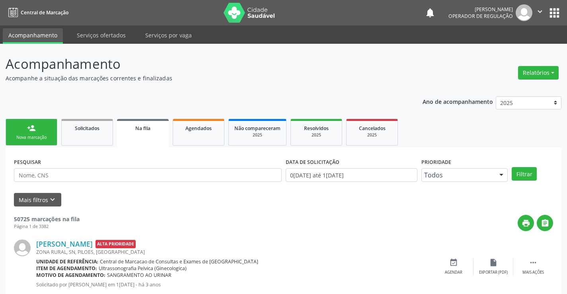
click at [41, 133] on link "person_add Nova marcação" at bounding box center [32, 132] width 52 height 27
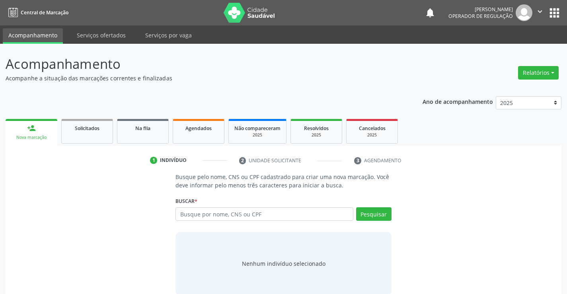
click at [540, 8] on icon "" at bounding box center [540, 11] width 9 height 9
click at [520, 47] on link "Sair" at bounding box center [519, 48] width 55 height 11
